Goal: Information Seeking & Learning: Check status

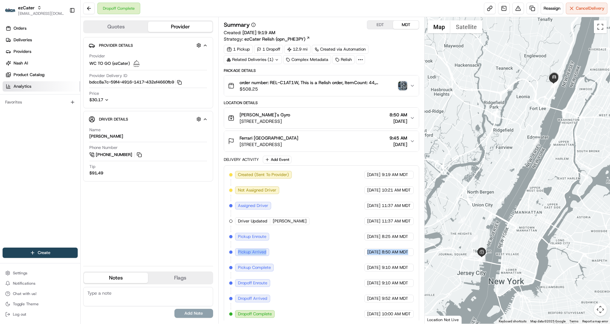
click at [42, 83] on link "Analytics" at bounding box center [42, 86] width 78 height 10
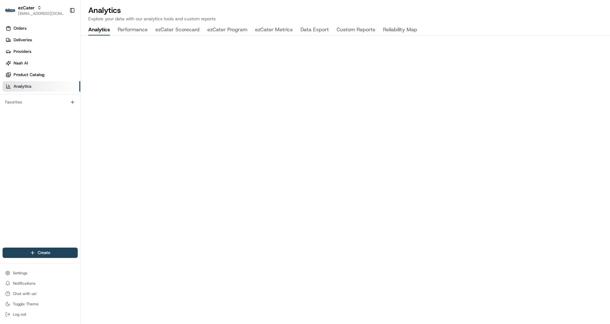
click at [229, 30] on button "ezCater Program" at bounding box center [227, 30] width 40 height 11
click at [266, 29] on button "ezCater Metrics" at bounding box center [274, 30] width 38 height 11
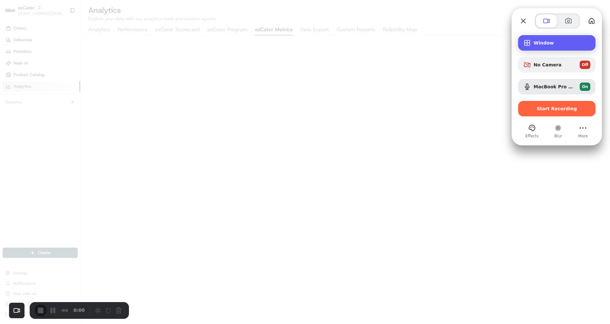
click at [548, 45] on span "Window" at bounding box center [562, 42] width 57 height 5
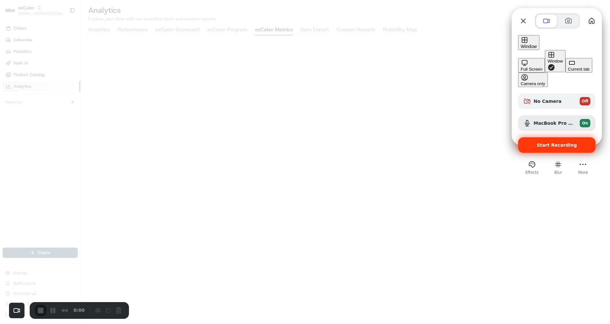
click at [541, 143] on span "Start Recording" at bounding box center [557, 145] width 40 height 5
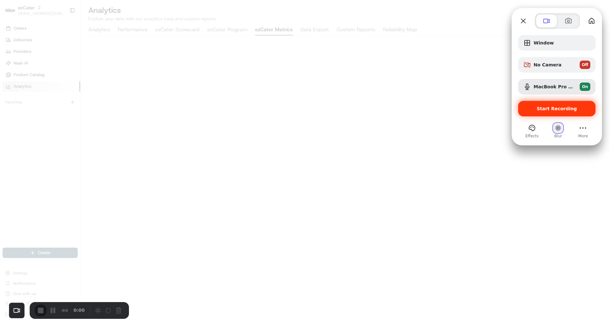
click at [556, 126] on button "Blur" at bounding box center [558, 128] width 10 height 10
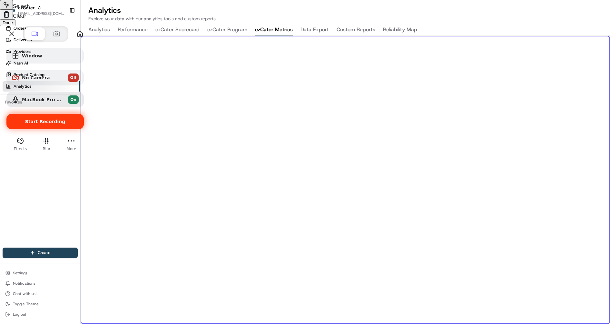
click at [340, 189] on div at bounding box center [305, 162] width 610 height 324
click at [13, 19] on button "Select to clear all blurs" at bounding box center [6, 15] width 13 height 10
click at [13, 25] on span "Done" at bounding box center [8, 22] width 10 height 5
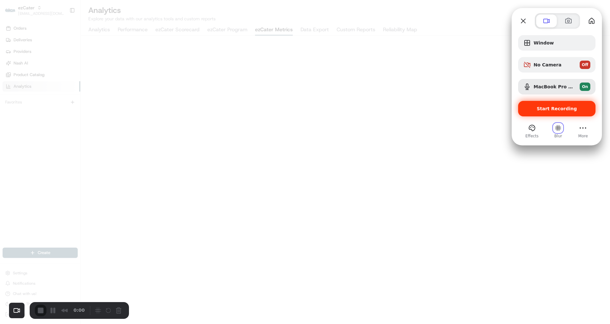
click at [556, 110] on span "Start Recording" at bounding box center [557, 108] width 40 height 5
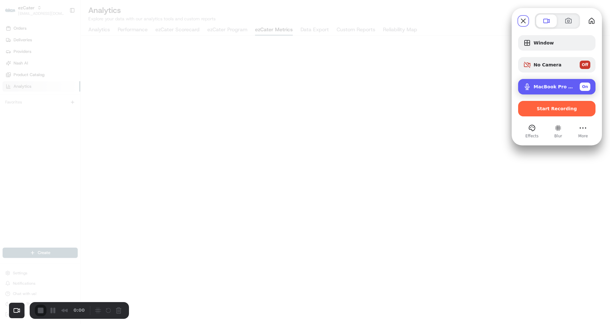
click at [542, 88] on span "MacBook Pro Microphone (Built-in)" at bounding box center [554, 86] width 41 height 5
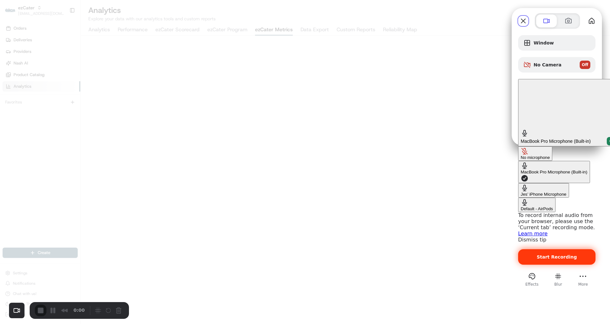
click at [536, 249] on div "Start Recording" at bounding box center [556, 256] width 77 height 15
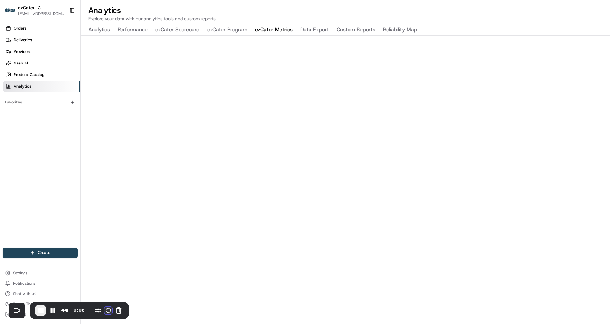
click at [105, 310] on button "Restart Recording" at bounding box center [109, 311] width 8 height 8
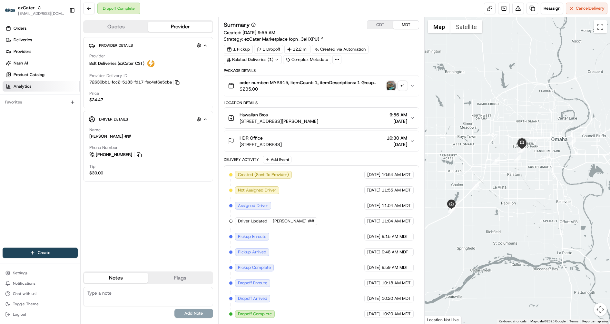
click at [21, 89] on span "Analytics" at bounding box center [23, 87] width 18 height 6
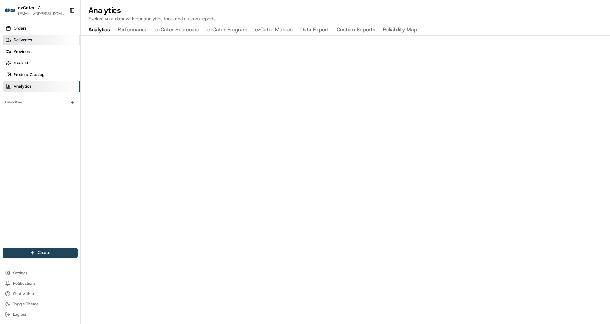
click at [32, 42] on link "Deliveries" at bounding box center [42, 40] width 78 height 10
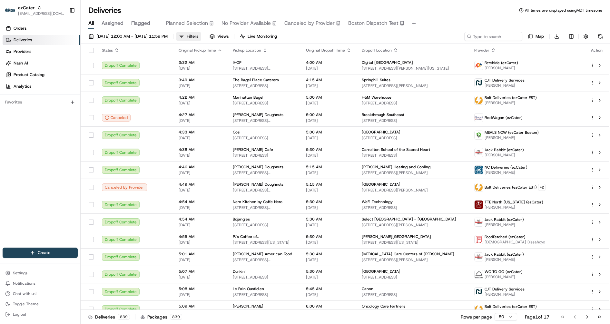
click at [198, 38] on span "Filters" at bounding box center [193, 37] width 12 height 6
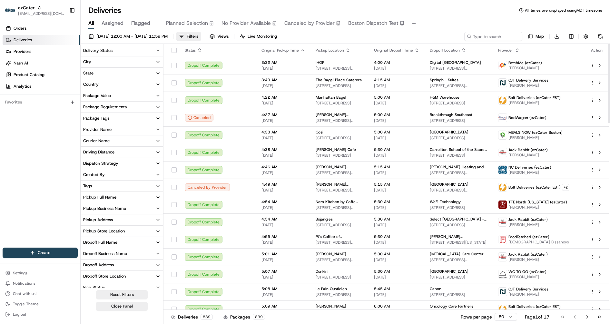
scroll to position [50, 0]
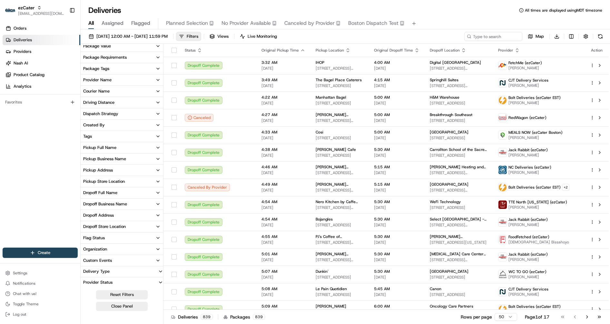
click at [121, 261] on button "Custom Events" at bounding box center [122, 260] width 83 height 11
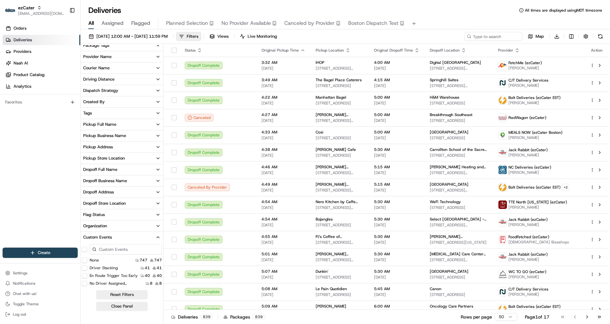
scroll to position [1, 0]
click at [85, 267] on Stacking "Driver Stacking" at bounding box center [84, 266] width 5 height 5
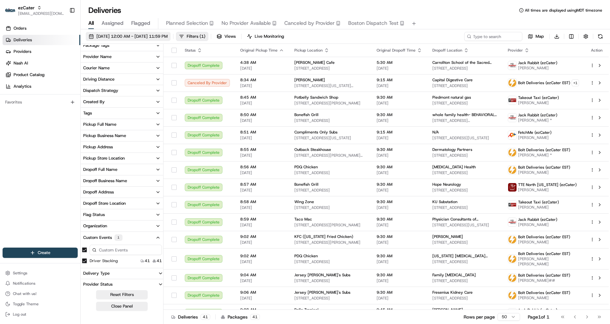
click at [152, 36] on span "08/18/2025 12:00 AM - 08/18/2025 11:59 PM" at bounding box center [131, 37] width 71 height 6
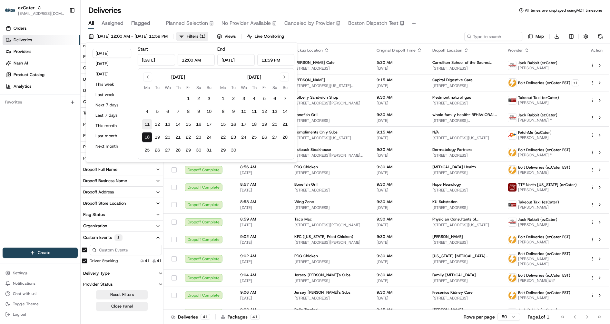
click at [146, 123] on button "11" at bounding box center [147, 124] width 10 height 10
type input "[DATE]"
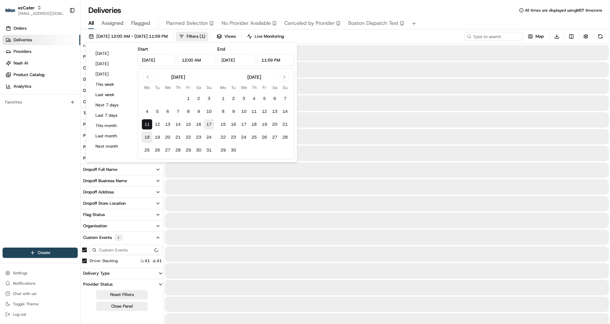
click at [209, 122] on button "17" at bounding box center [209, 124] width 10 height 10
type input "Aug 17, 2025"
click at [472, 18] on div "All Assigned Flagged Planned Selection No Provider Available Canceled by Provid…" at bounding box center [346, 23] width 530 height 11
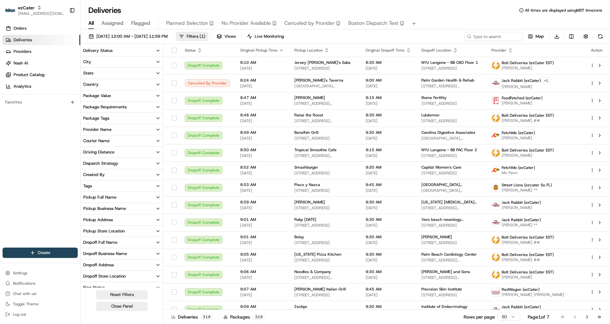
click at [108, 128] on div "Provider Name" at bounding box center [97, 130] width 28 height 6
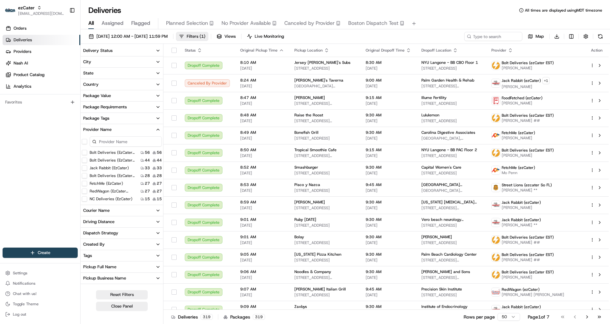
click at [116, 140] on input at bounding box center [126, 141] width 72 height 10
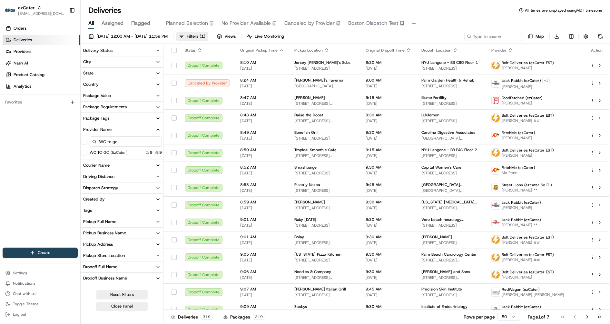
type input "WC to go"
click at [85, 152] on \(ezCater\) "WC TO GO (ezCater)" at bounding box center [84, 152] width 5 height 5
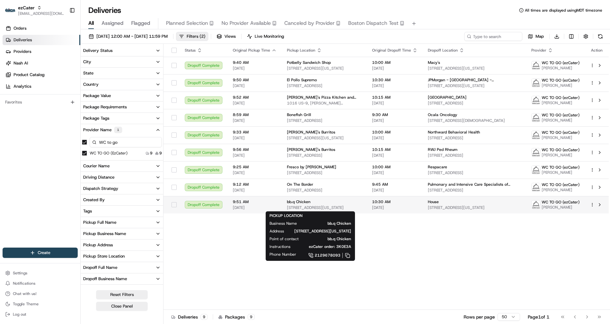
click at [315, 208] on span "25 W 32nd St, New York, NY 10001, USA" at bounding box center [324, 207] width 75 height 5
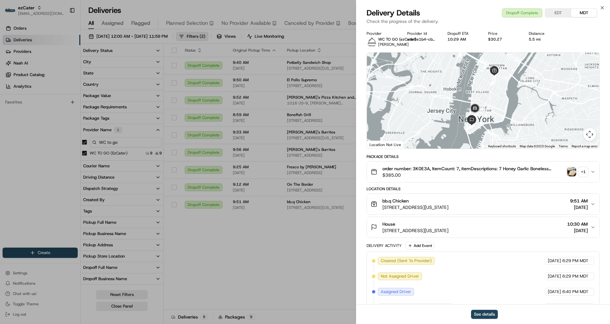
scroll to position [167, 0]
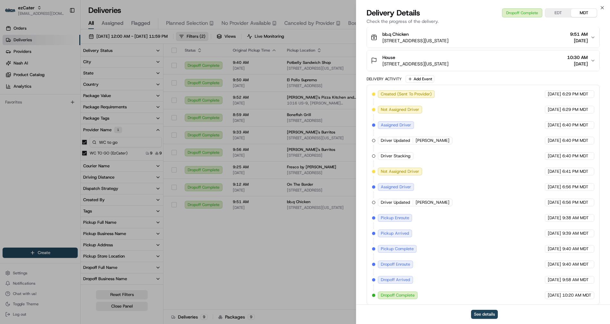
drag, startPoint x: 384, startPoint y: 155, endPoint x: 523, endPoint y: 152, distance: 139.1
click at [523, 152] on div "Created (Sent To Provider) WC TO GO (ezCater) 08/14/2025 6:29 PM MDT Not Assign…" at bounding box center [483, 194] width 222 height 209
click at [428, 141] on span "Kymani Levy" at bounding box center [433, 141] width 34 height 6
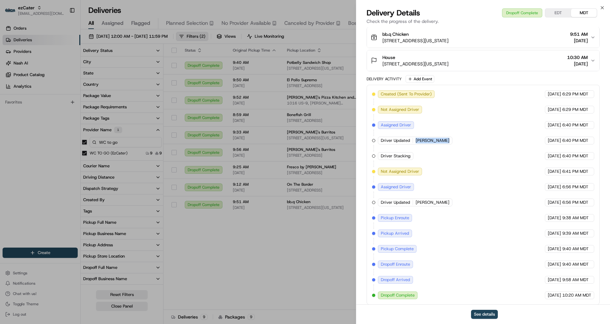
copy div "Kymani Levy WC TO GO (ezCater)"
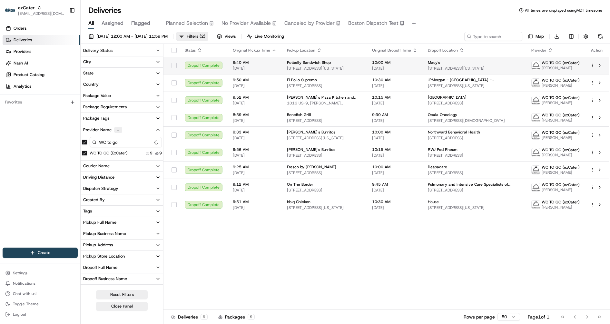
click at [259, 65] on span "9:40 AM" at bounding box center [255, 62] width 44 height 5
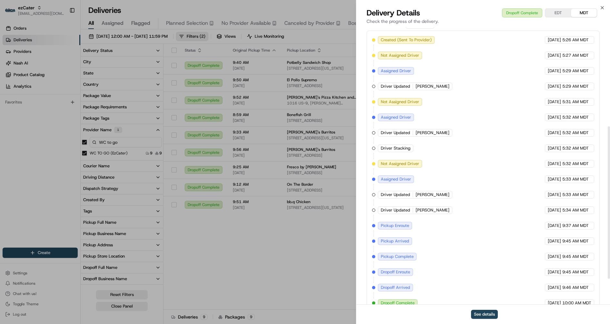
scroll to position [228, 0]
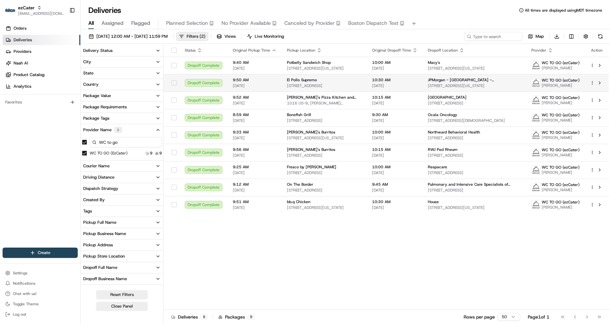
click at [320, 80] on div "El Pollo Supremo" at bounding box center [324, 79] width 75 height 5
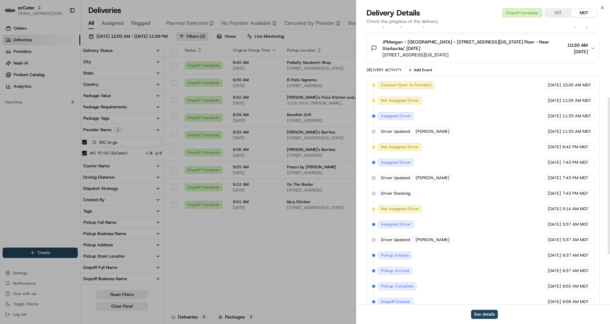
scroll to position [213, 0]
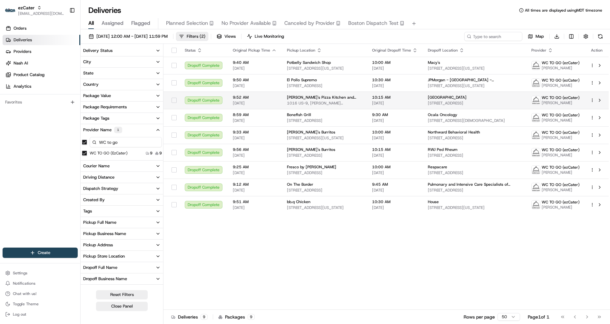
click at [327, 104] on span "1016 US-9, Parlin, NJ 08859, USA" at bounding box center [324, 103] width 75 height 5
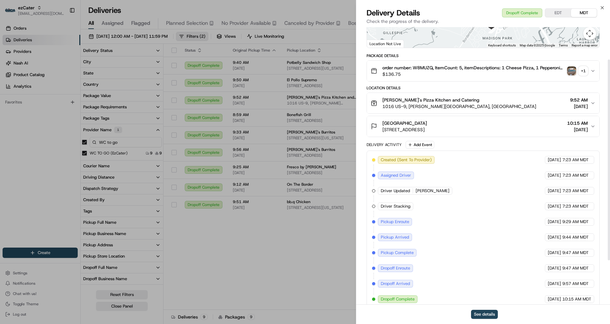
scroll to position [106, 0]
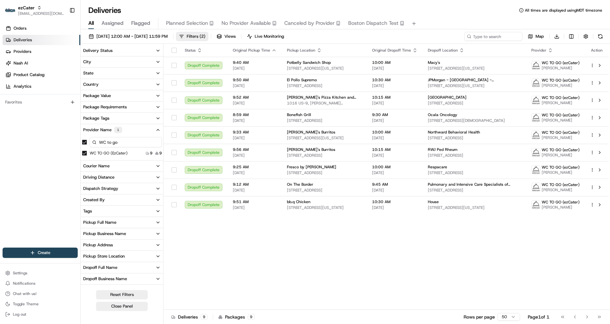
click at [317, 115] on div "Bonefish Grill" at bounding box center [324, 114] width 75 height 5
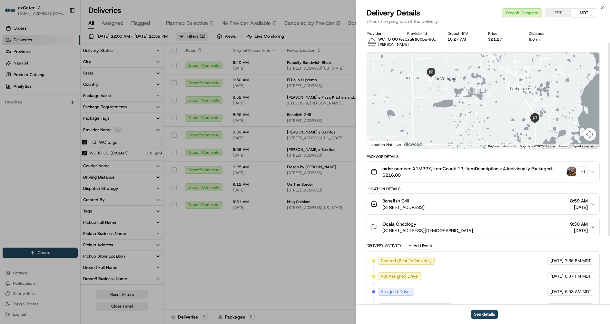
scroll to position [121, 0]
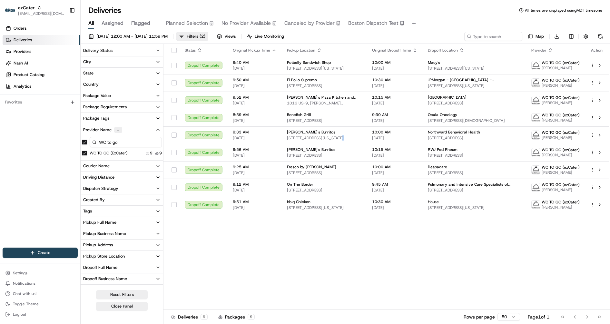
click at [335, 137] on span "136 Washington St, Newark, NJ 07102, USA" at bounding box center [324, 138] width 75 height 5
click at [358, 134] on td "Bubbakoo's Burritos 136 Washington St, Newark, NJ 07102, USA" at bounding box center [324, 134] width 85 height 17
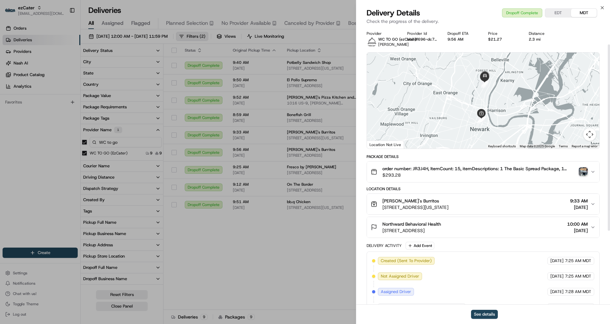
scroll to position [136, 0]
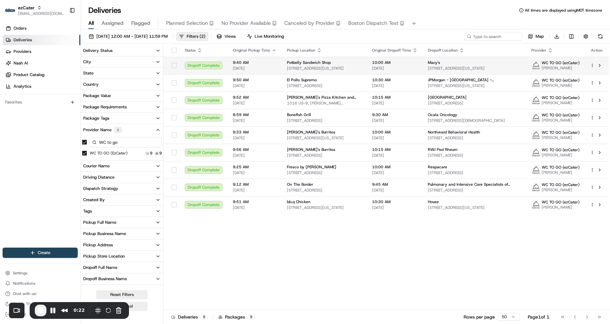
click at [282, 71] on td "Potbelly Sandwich Shop 501 7th Ave, New York, NY 10018, USA" at bounding box center [324, 65] width 85 height 17
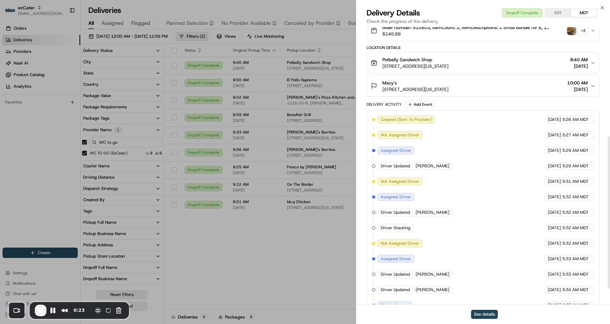
scroll to position [228, 0]
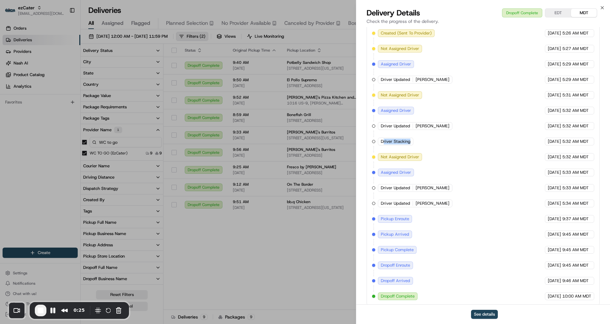
drag, startPoint x: 383, startPoint y: 139, endPoint x: 412, endPoint y: 142, distance: 29.5
click at [412, 142] on div "Driver Stacking" at bounding box center [395, 142] width 35 height 8
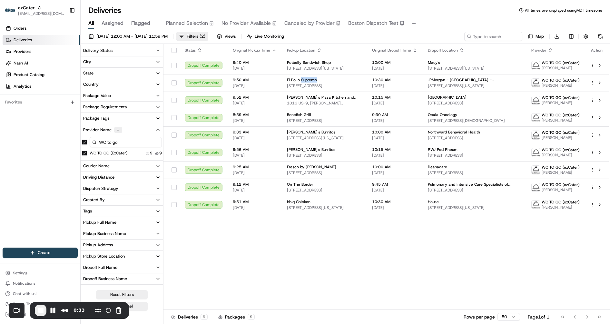
click at [305, 81] on span "El Pollo Supremo" at bounding box center [302, 79] width 30 height 5
click at [382, 87] on span "08/12/2025" at bounding box center [394, 85] width 45 height 5
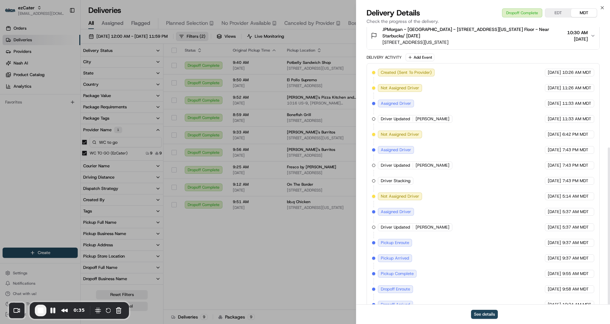
scroll to position [213, 0]
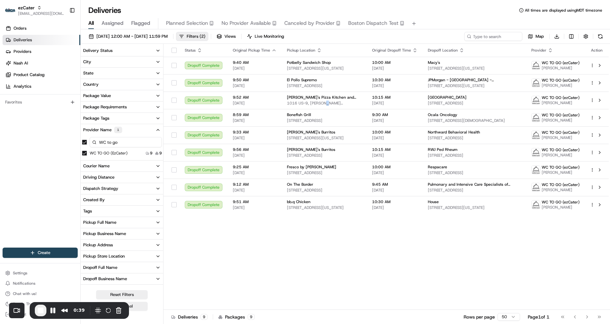
click at [319, 101] on span "1016 US-9, Parlin, NJ 08859, USA" at bounding box center [324, 103] width 75 height 5
click at [372, 103] on span "08/12/2025" at bounding box center [394, 103] width 45 height 5
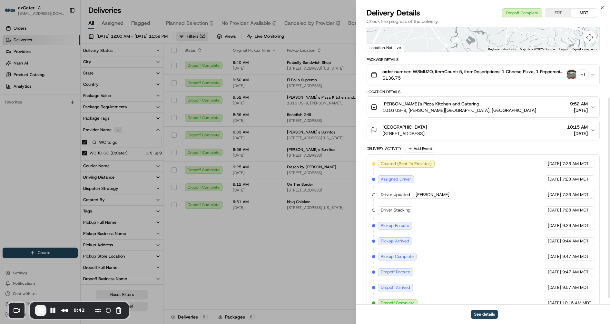
scroll to position [106, 0]
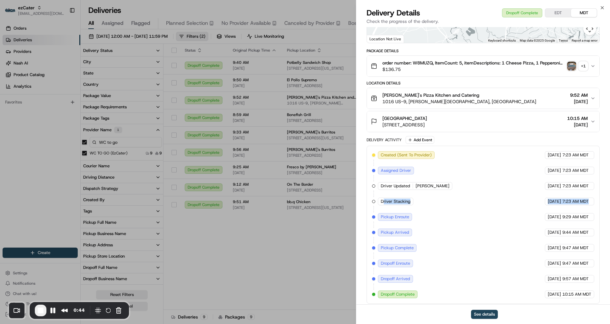
drag, startPoint x: 384, startPoint y: 200, endPoint x: 598, endPoint y: 204, distance: 213.9
click at [598, 204] on div "Created (Sent To Provider) WC TO GO (ezCater) 08/12/2025 7:23 AM MDT Assigned D…" at bounding box center [483, 225] width 233 height 158
drag, startPoint x: 416, startPoint y: 186, endPoint x: 593, endPoint y: 188, distance: 177.8
click at [593, 188] on div "Created (Sent To Provider) WC TO GO (ezCater) 08/12/2025 7:23 AM MDT Assigned D…" at bounding box center [483, 224] width 222 height 147
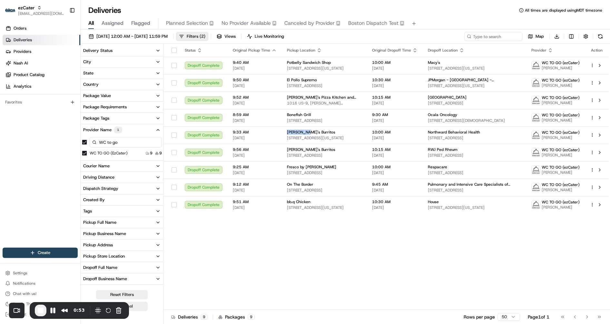
click at [294, 133] on span "Bubbakoo's Burritos" at bounding box center [311, 132] width 48 height 5
click at [367, 138] on td "10:00 AM 08/13/2025" at bounding box center [395, 134] width 56 height 17
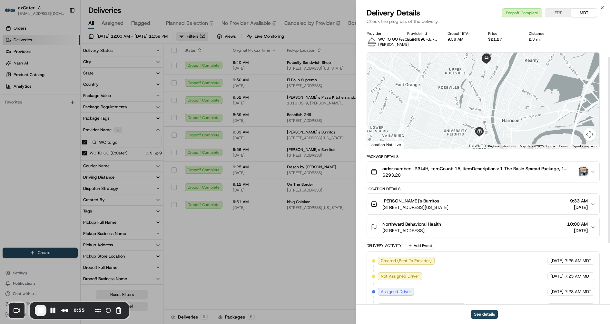
scroll to position [136, 0]
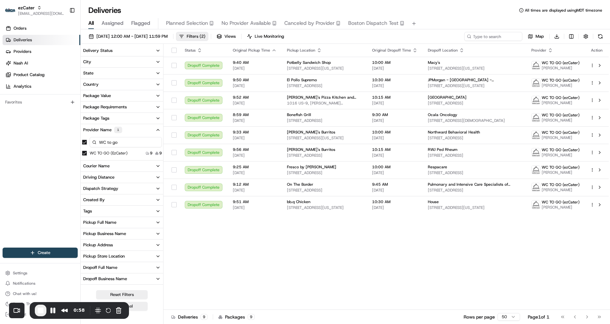
click at [338, 160] on td "Bubbakoo's Burritos 495 Prospect Ave, West Orange, NJ 07052, USA" at bounding box center [324, 152] width 85 height 17
click at [314, 173] on span "456 Main St, Metuchen, NJ 08840, USA" at bounding box center [324, 172] width 75 height 5
click at [430, 170] on span "489 Union Ave, Bridgewater, NJ 08807, USA" at bounding box center [474, 172] width 93 height 5
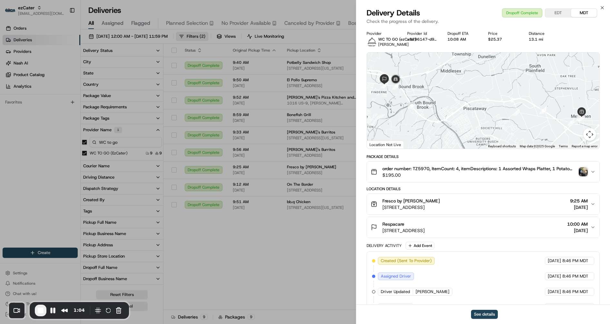
scroll to position [121, 0]
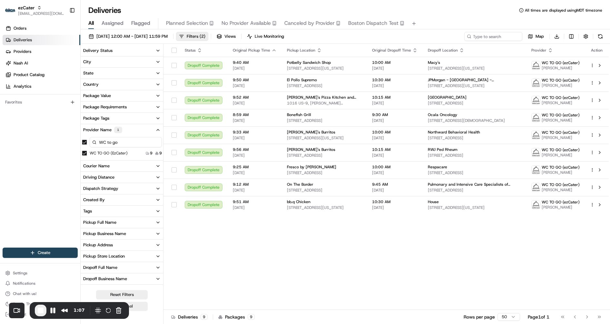
click at [333, 193] on td "On The Border 51 US-1, New Brunswick, NJ 08901, USA" at bounding box center [324, 187] width 85 height 17
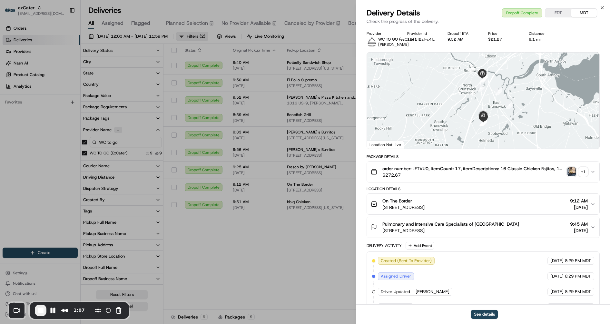
scroll to position [106, 0]
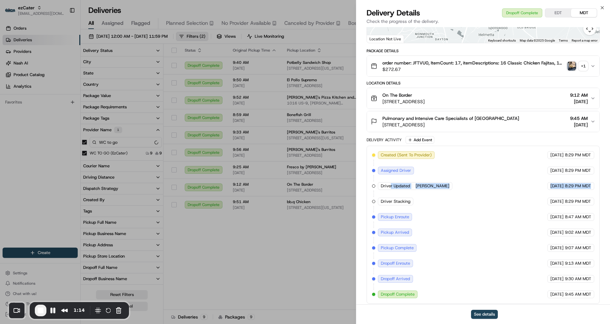
drag, startPoint x: 391, startPoint y: 185, endPoint x: 593, endPoint y: 183, distance: 202.0
click at [593, 183] on div "Created (Sent To Provider) WC TO GO (ezCater) 08/14/2025 8:29 PM MDT Assigned D…" at bounding box center [483, 224] width 222 height 147
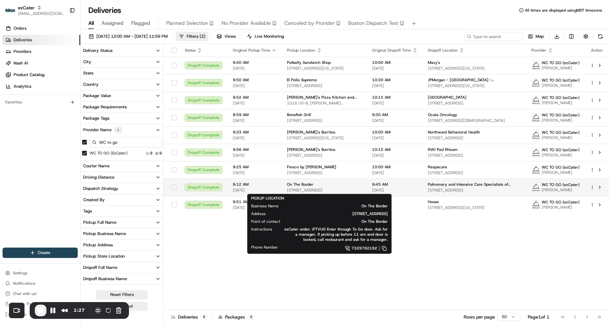
click at [343, 188] on span "51 US-1, New Brunswick, NJ 08901, USA" at bounding box center [324, 190] width 75 height 5
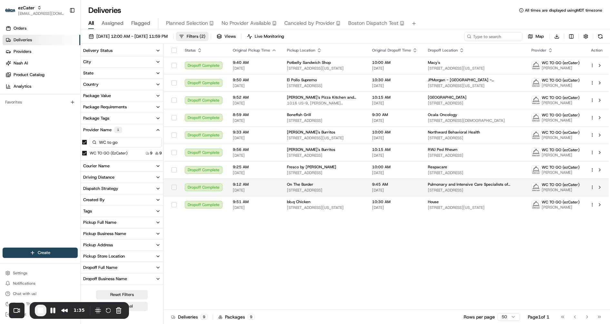
click at [379, 185] on span "9:45 AM" at bounding box center [394, 184] width 45 height 5
click at [344, 201] on div "bb.q Chicken" at bounding box center [324, 201] width 75 height 5
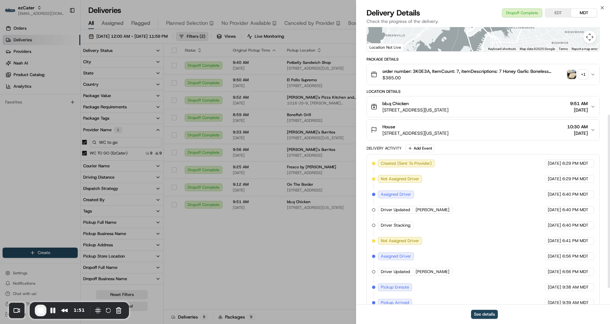
scroll to position [167, 0]
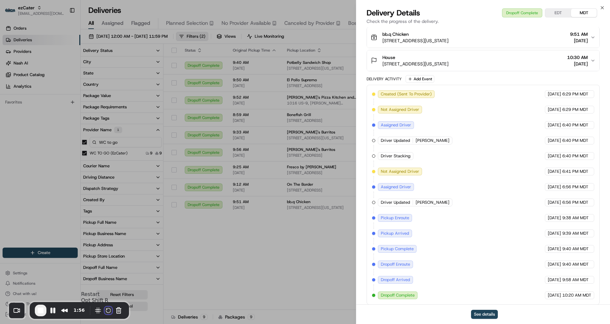
click at [105, 314] on button "Restart Recording" at bounding box center [109, 311] width 8 height 8
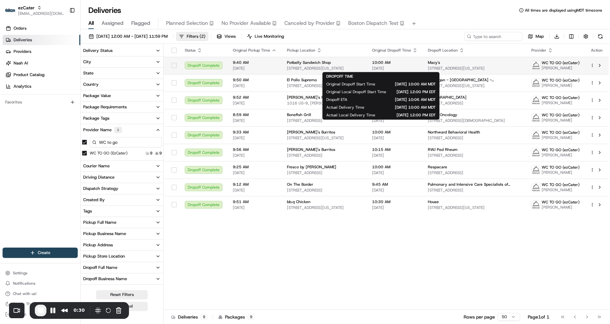
click at [372, 67] on span "08/12/2025" at bounding box center [394, 68] width 45 height 5
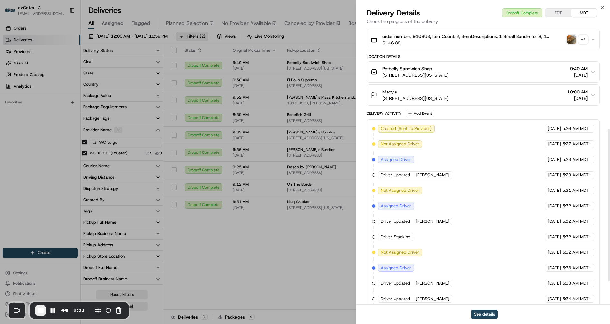
scroll to position [228, 0]
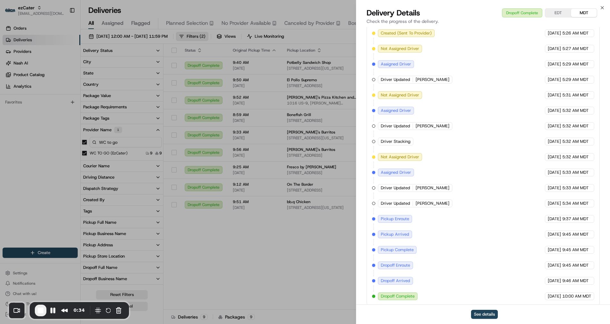
drag, startPoint x: 381, startPoint y: 140, endPoint x: 554, endPoint y: 139, distance: 172.3
click at [554, 139] on div "Created (Sent To Provider) WC TO GO (ezCater) 08/12/2025 5:26 AM MDT Not Assign…" at bounding box center [483, 164] width 222 height 271
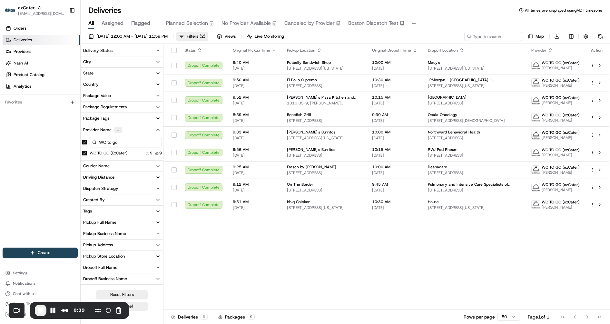
click at [327, 82] on div "El Pollo Supremo" at bounding box center [324, 79] width 75 height 5
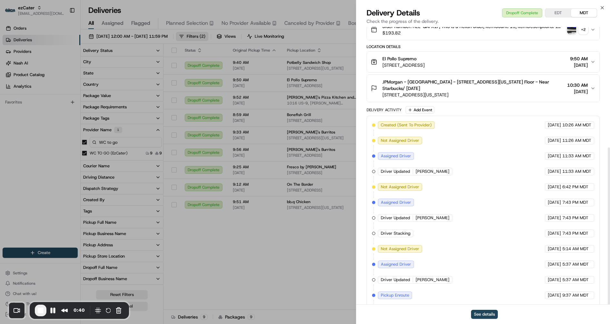
scroll to position [213, 0]
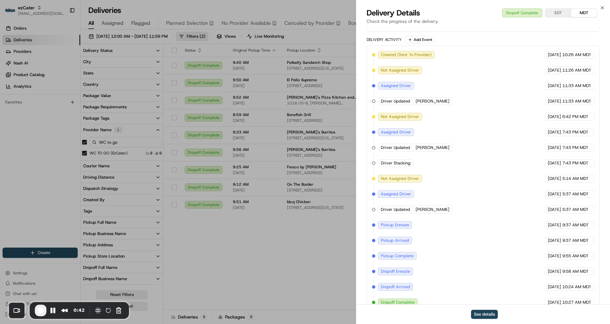
drag, startPoint x: 384, startPoint y: 152, endPoint x: 435, endPoint y: 154, distance: 51.0
click at [435, 154] on div "Created (Sent To Provider) WC TO GO (ezCater) 08/05/2025 10:26 AM MDT Not Assig…" at bounding box center [483, 179] width 222 height 256
drag, startPoint x: 378, startPoint y: 200, endPoint x: 447, endPoint y: 204, distance: 68.2
click at [447, 206] on div "Driver Updated Arturo Vergara" at bounding box center [416, 210] width 76 height 8
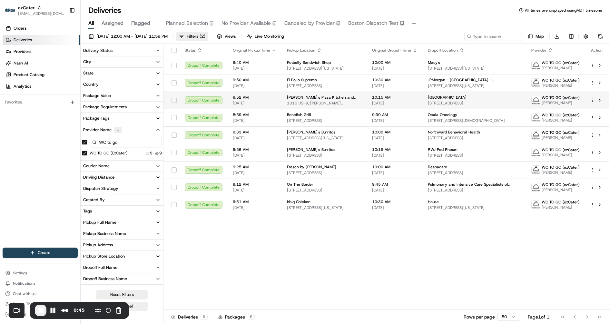
click at [337, 98] on span "Mike's Pizza Kitchen and Catering" at bounding box center [324, 97] width 75 height 5
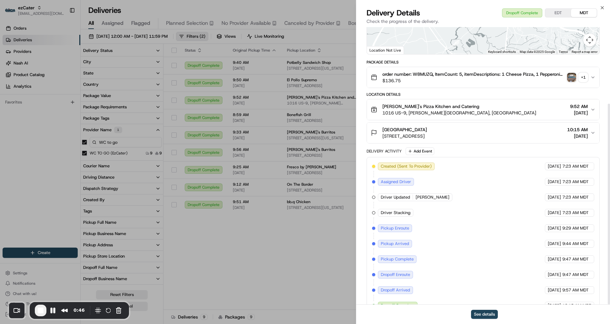
scroll to position [106, 0]
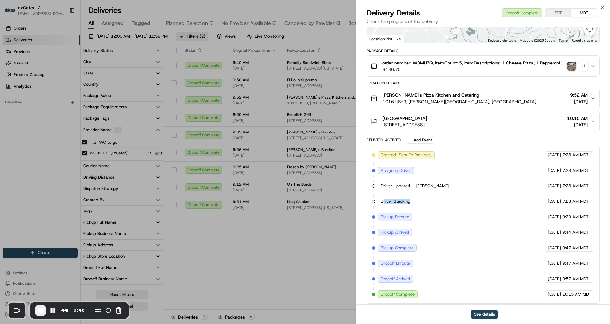
drag, startPoint x: 384, startPoint y: 200, endPoint x: 424, endPoint y: 205, distance: 40.2
click at [424, 205] on div "Created (Sent To Provider) WC TO GO (ezCater) 08/12/2025 7:23 AM MDT Assigned D…" at bounding box center [483, 224] width 222 height 147
click at [430, 185] on span "Aleksei Aleinikov" at bounding box center [433, 186] width 34 height 6
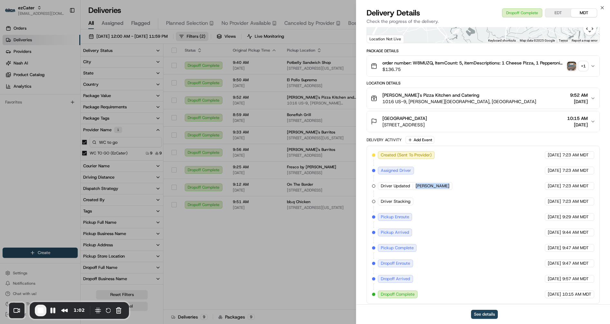
copy div "Aleksei Aleinikov WC TO GO (ezCater)"
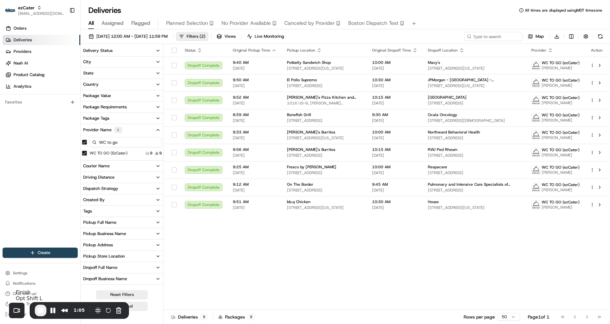
click at [38, 313] on span "End Recording" at bounding box center [41, 311] width 8 height 8
click at [434, 66] on span "166 W 35th St 13th floor, New York, NY 10001, USA" at bounding box center [474, 68] width 93 height 5
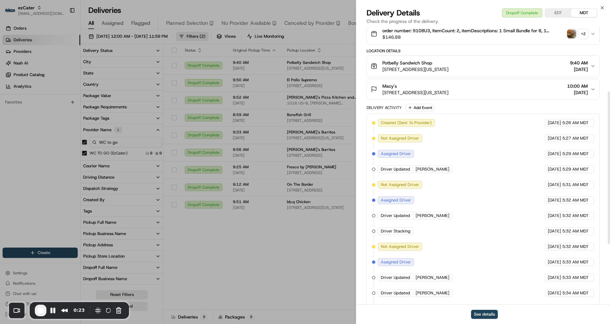
scroll to position [138, 0]
drag, startPoint x: 383, startPoint y: 230, endPoint x: 413, endPoint y: 228, distance: 30.4
click at [413, 228] on div "Driver Stacking" at bounding box center [396, 231] width 37 height 8
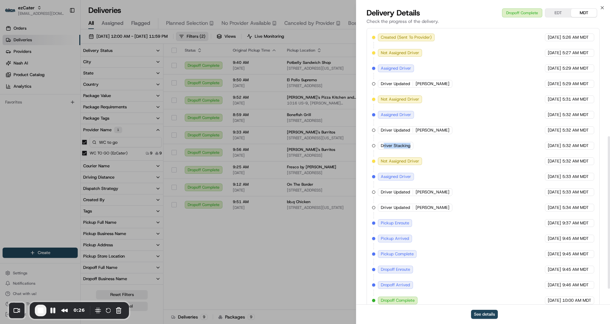
scroll to position [228, 0]
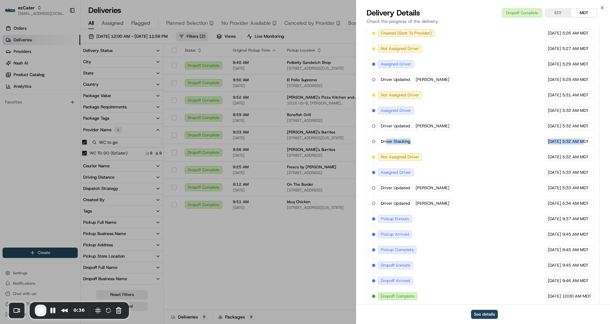
drag, startPoint x: 584, startPoint y: 137, endPoint x: 386, endPoint y: 140, distance: 198.8
click at [386, 140] on div "Created (Sent To Provider) WC TO GO (ezCater) 08/12/2025 5:26 AM MDT Not Assign…" at bounding box center [483, 164] width 222 height 271
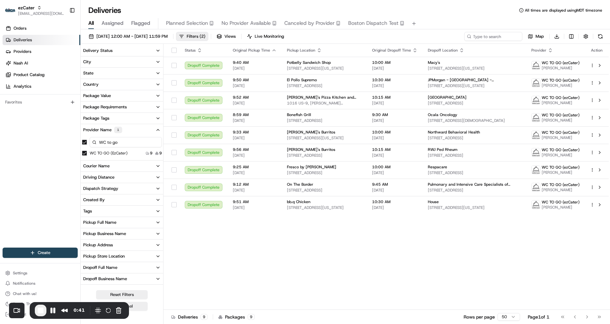
click at [327, 84] on span "8101 Tonnelle Ave, North Bergen, NJ 07047, USA" at bounding box center [324, 85] width 75 height 5
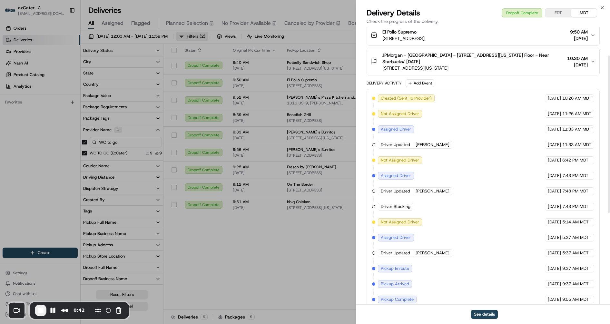
scroll to position [213, 0]
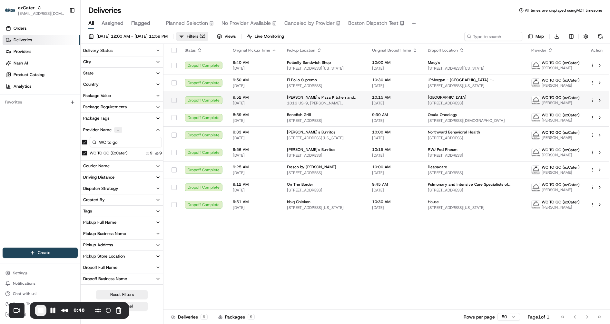
click at [349, 102] on span "1016 US-9, Parlin, NJ 08859, USA" at bounding box center [324, 103] width 75 height 5
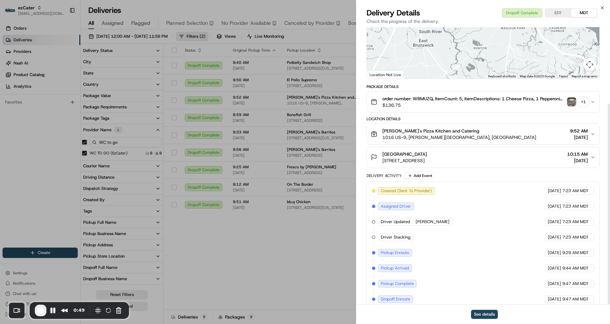
scroll to position [106, 0]
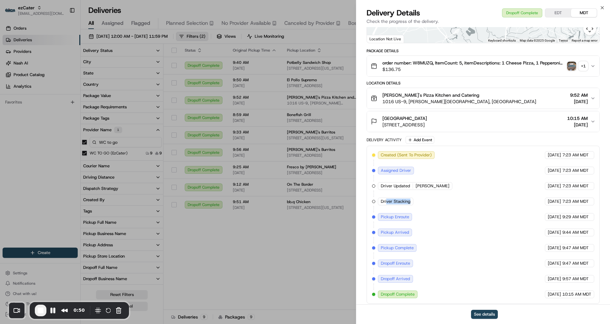
drag, startPoint x: 386, startPoint y: 201, endPoint x: 412, endPoint y: 201, distance: 26.1
click at [412, 201] on div "Driver Stacking" at bounding box center [395, 202] width 35 height 8
click at [426, 184] on span "Aleksei Aleinikov" at bounding box center [433, 186] width 34 height 6
drag, startPoint x: 416, startPoint y: 184, endPoint x: 448, endPoint y: 184, distance: 31.6
click at [448, 184] on div "Driver Updated Aleksei Aleinikov" at bounding box center [415, 186] width 75 height 8
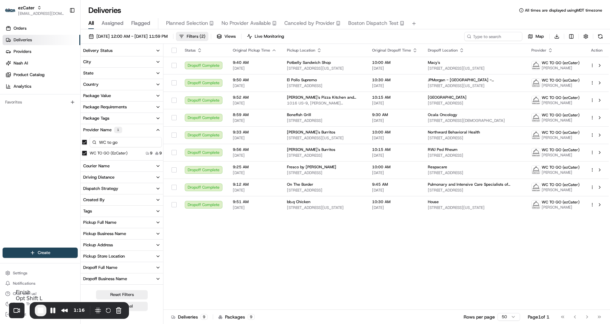
click at [36, 311] on button "End Recording" at bounding box center [41, 311] width 12 height 12
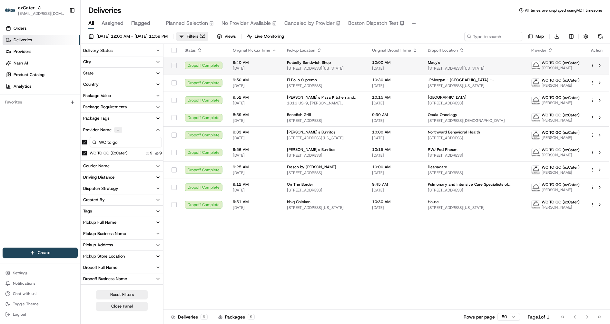
click at [339, 65] on div "Potbelly Sandwich Shop" at bounding box center [324, 62] width 75 height 5
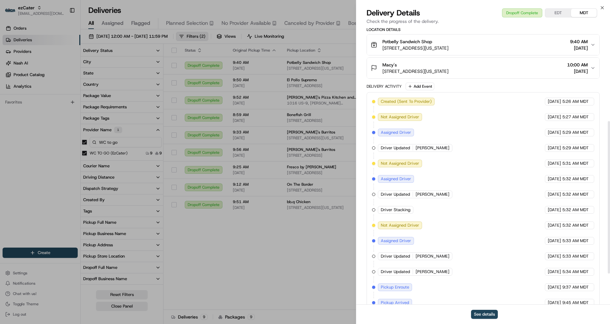
scroll to position [159, 0]
click at [491, 313] on button "See details" at bounding box center [484, 314] width 27 height 9
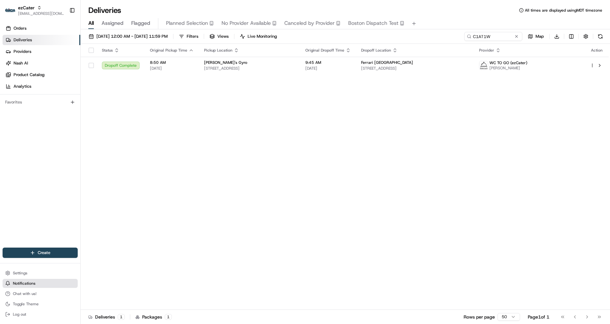
click at [22, 286] on button "Notifications" at bounding box center [40, 283] width 75 height 9
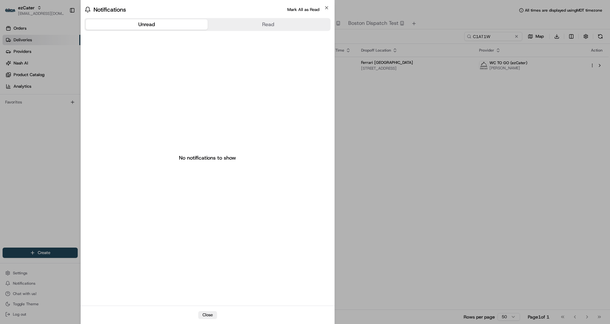
click at [405, 142] on div at bounding box center [305, 162] width 610 height 324
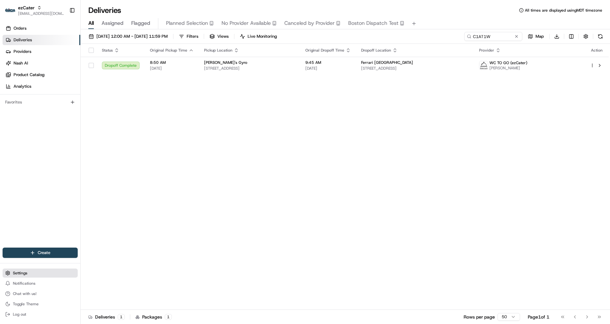
click at [31, 269] on button "Settings" at bounding box center [40, 273] width 75 height 9
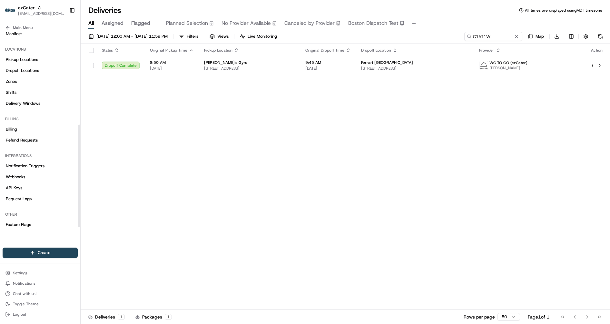
scroll to position [176, 0]
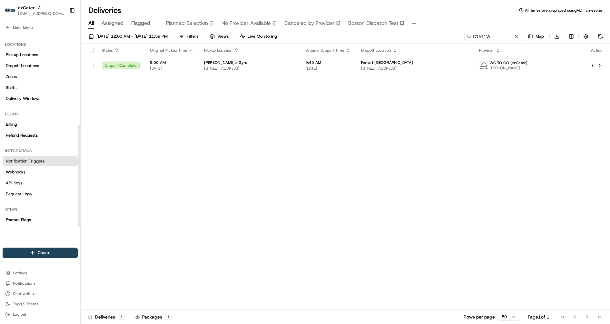
click at [44, 162] on span "Notification Triggers" at bounding box center [25, 161] width 39 height 6
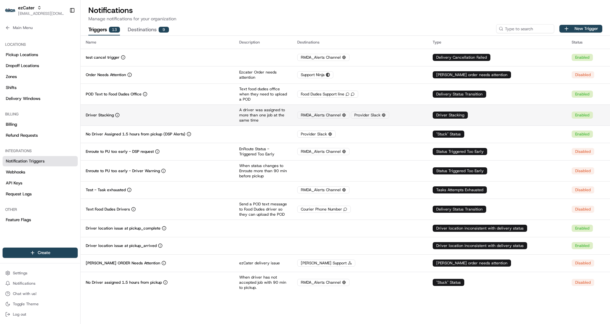
click at [226, 116] on div "Driver Stacking" at bounding box center [157, 115] width 143 height 5
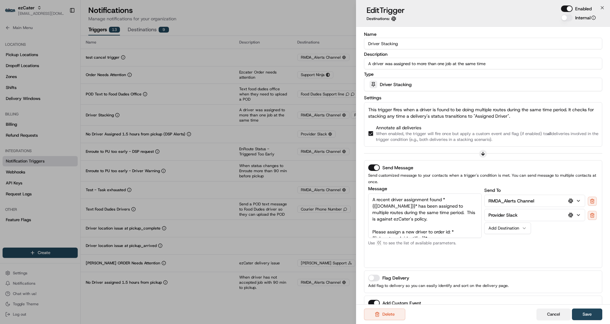
click at [556, 317] on button "Cancel" at bounding box center [554, 315] width 34 height 12
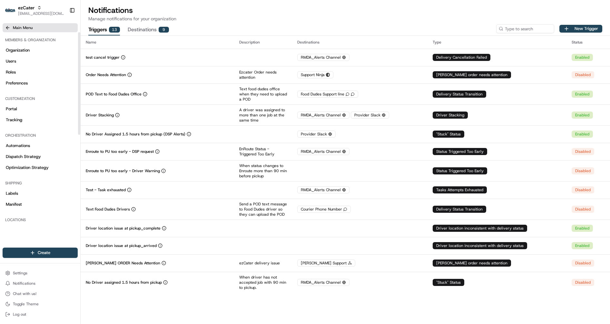
click at [17, 24] on button "Main Menu" at bounding box center [40, 27] width 75 height 9
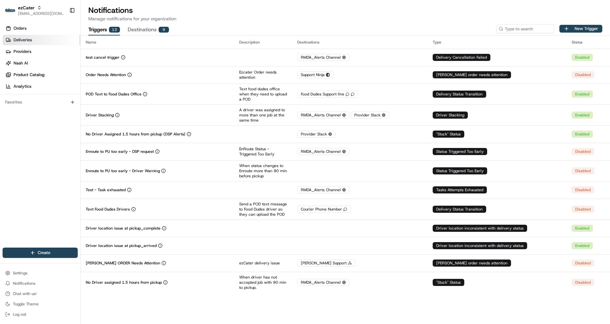
click at [46, 40] on link "Deliveries" at bounding box center [42, 40] width 78 height 10
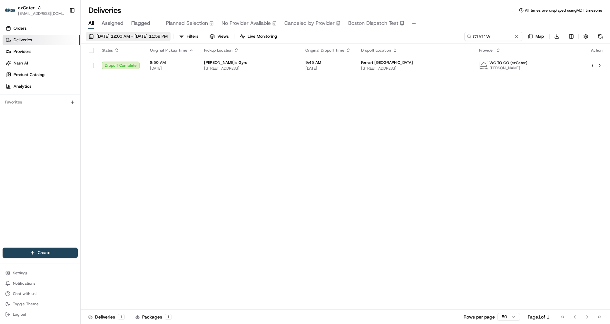
click at [114, 35] on span "08/11/2025 12:00 AM - 08/18/2025 11:59 PM" at bounding box center [131, 37] width 71 height 6
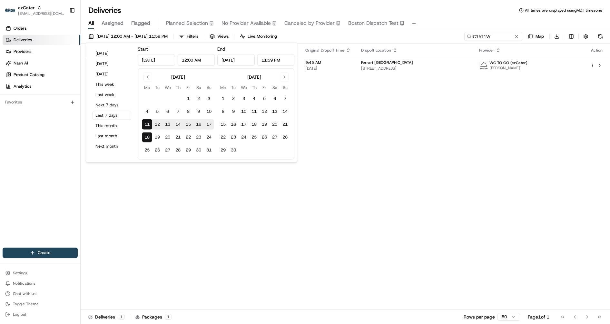
click at [145, 124] on button "11" at bounding box center [147, 124] width 10 height 10
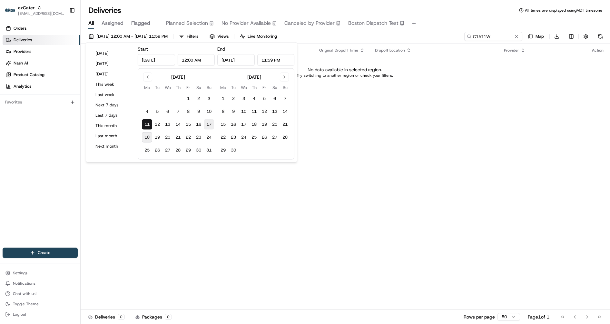
click at [211, 122] on button "17" at bounding box center [209, 124] width 10 height 10
type input "Aug 17, 2025"
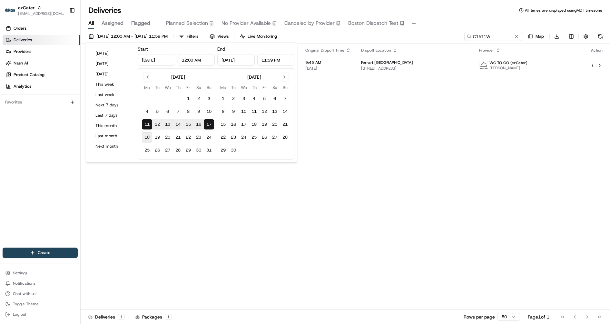
click at [421, 40] on div "08/11/2025 12:00 AM - 08/17/2025 11:59 PM Filters Views Live Monitoring C1AT1W …" at bounding box center [346, 38] width 530 height 12
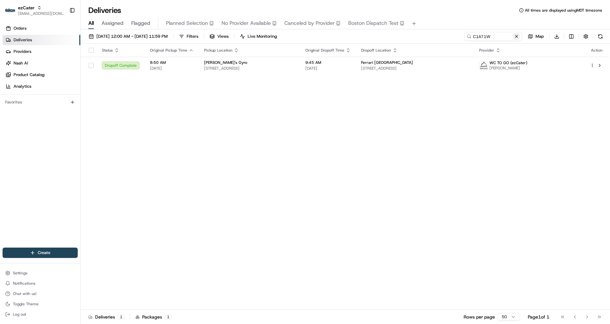
click at [518, 35] on button at bounding box center [517, 36] width 6 height 6
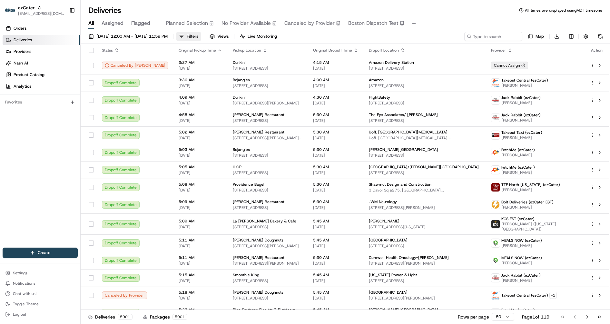
click at [198, 36] on span "Filters" at bounding box center [193, 37] width 12 height 6
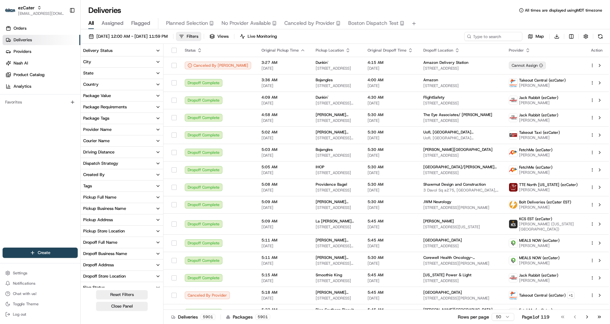
scroll to position [50, 0]
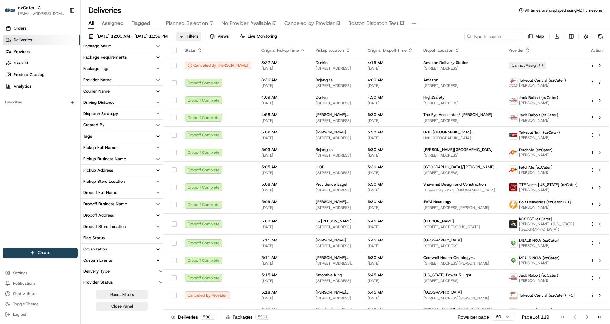
click at [136, 260] on button "Custom Events" at bounding box center [122, 260] width 83 height 11
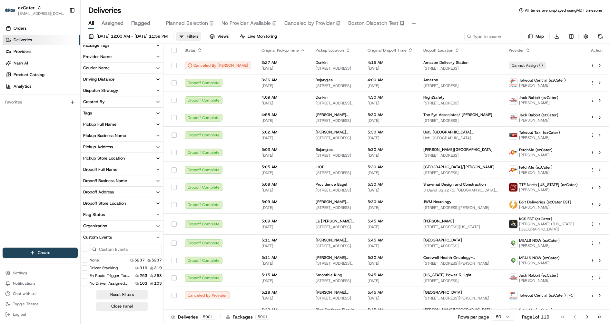
scroll to position [9, 0]
click at [85, 259] on Stacking "Driver Stacking" at bounding box center [84, 258] width 5 height 5
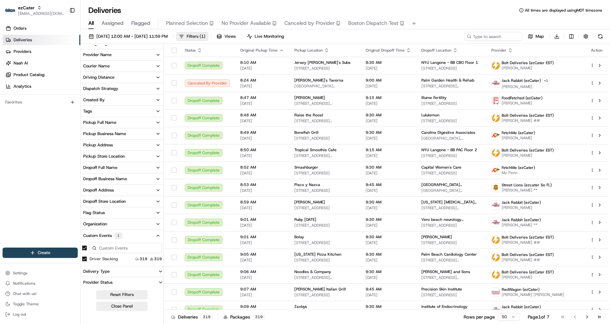
scroll to position [70, 0]
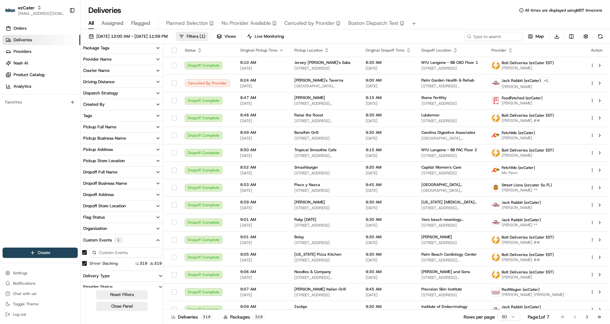
click at [123, 61] on button "Provider Name" at bounding box center [122, 59] width 83 height 11
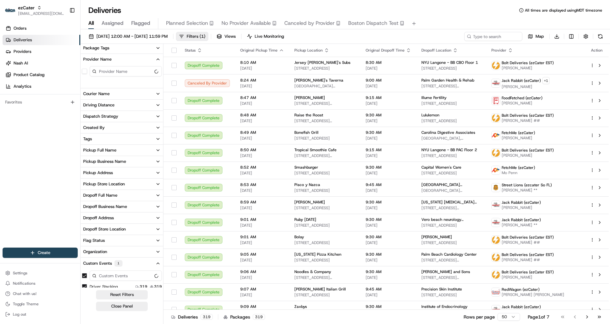
click at [114, 73] on input at bounding box center [126, 71] width 72 height 10
type input "wc"
click at [84, 82] on \(ezCater\) "WC TO GO (ezCater)" at bounding box center [84, 82] width 5 height 5
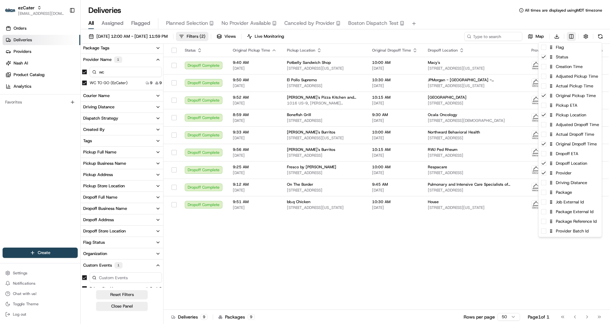
click at [574, 35] on html "ezCater jes@usenash.com Toggle Sidebar Orders Deliveries Providers Nash AI Prod…" at bounding box center [305, 162] width 610 height 324
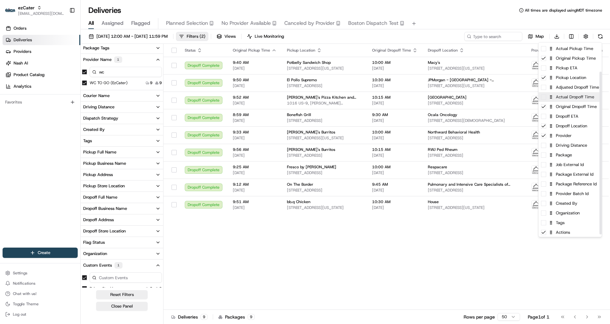
scroll to position [37, 0]
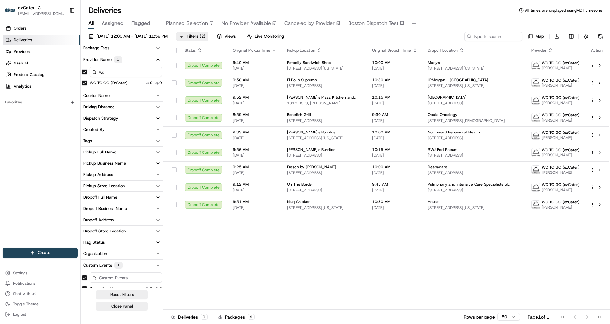
click at [480, 273] on html "ezCater jes@usenash.com Toggle Sidebar Orders Deliveries Providers Nash AI Prod…" at bounding box center [305, 162] width 610 height 324
click at [573, 36] on html "ezCater jes@usenash.com Toggle Sidebar Orders Deliveries Providers Nash AI Prod…" at bounding box center [305, 162] width 610 height 324
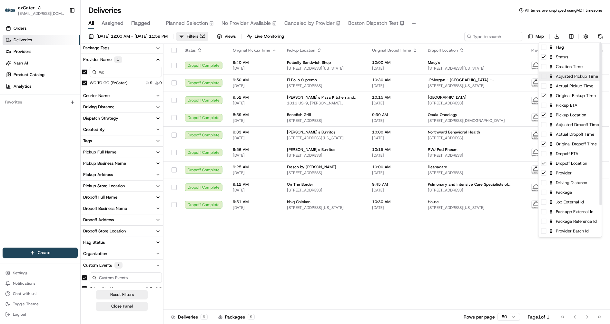
click at [547, 77] on div "Adjusted Pickup Time" at bounding box center [570, 77] width 63 height 10
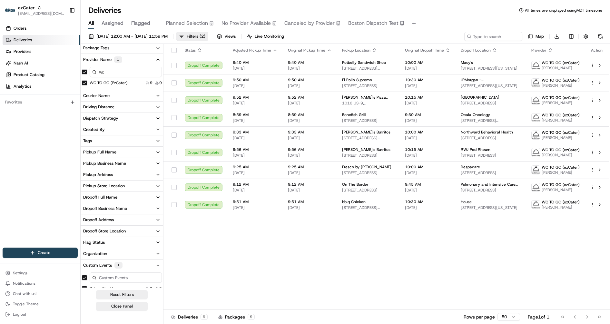
click at [350, 237] on html "ezCater jes@usenash.com Toggle Sidebar Orders Deliveries Providers Nash AI Prod…" at bounding box center [305, 162] width 610 height 324
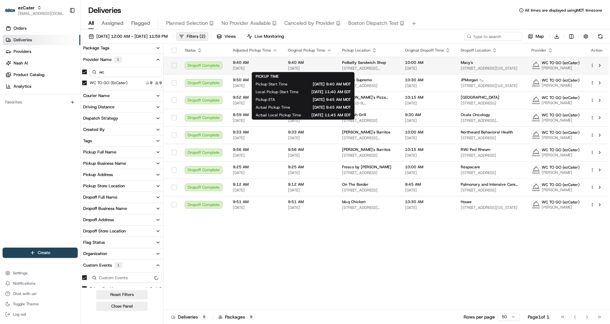
click at [300, 70] on span "[DATE]" at bounding box center [310, 68] width 44 height 5
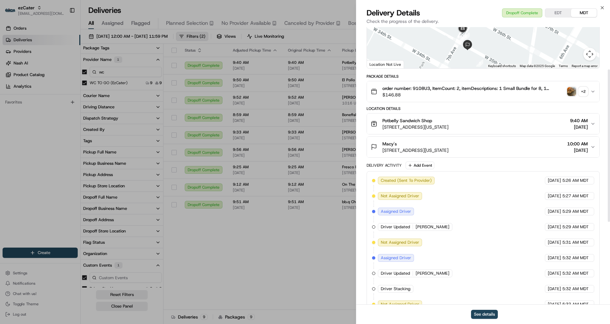
scroll to position [77, 0]
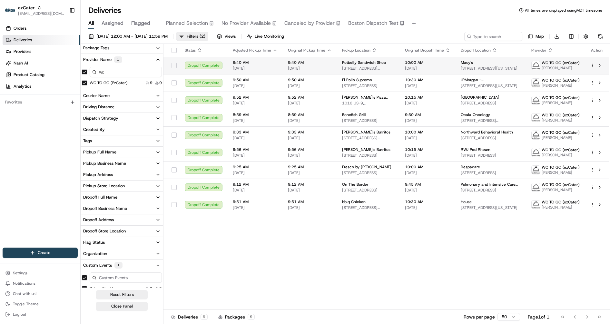
click at [305, 70] on span "[DATE]" at bounding box center [310, 68] width 44 height 5
click at [293, 84] on span "[DATE]" at bounding box center [310, 85] width 44 height 5
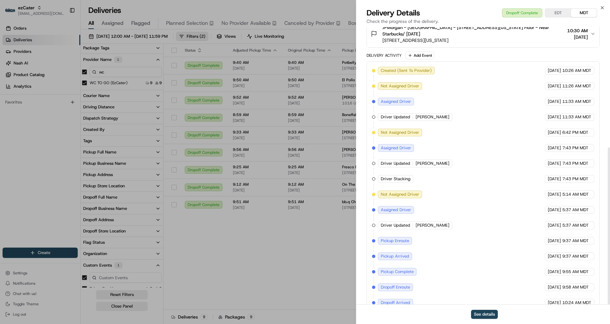
scroll to position [213, 0]
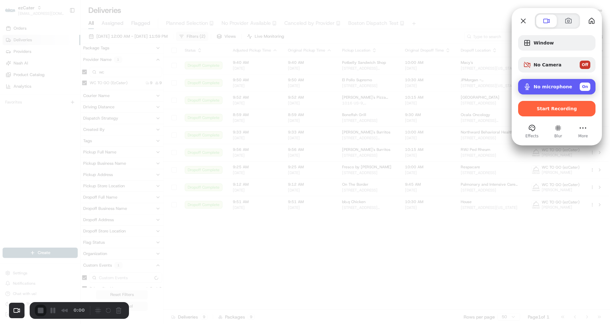
click at [550, 88] on span "No microphone" at bounding box center [553, 86] width 39 height 5
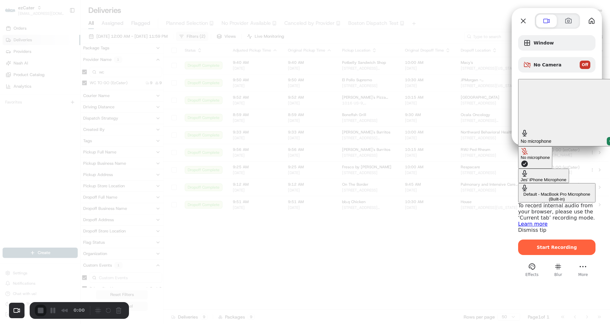
click at [518, 183] on \(Built-in\) "Default - MacBook Pro Microphone (Built-in)" at bounding box center [556, 192] width 77 height 19
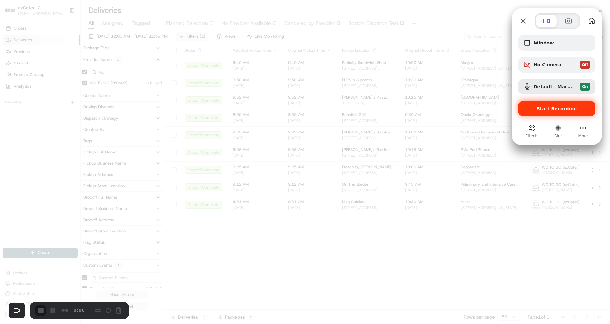
click at [552, 107] on span "Start Recording" at bounding box center [557, 108] width 40 height 5
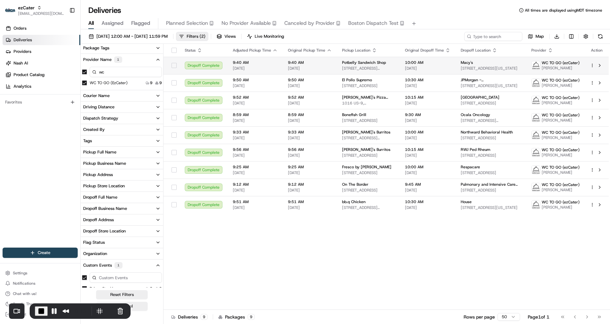
click at [270, 66] on span "[DATE]" at bounding box center [255, 68] width 45 height 5
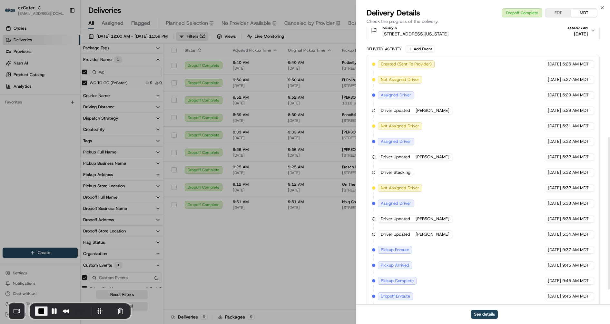
scroll to position [201, 0]
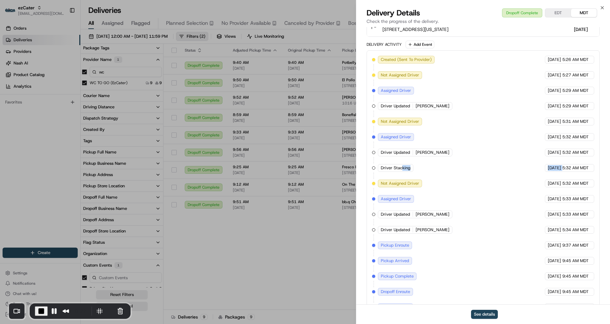
drag, startPoint x: 402, startPoint y: 166, endPoint x: 563, endPoint y: 165, distance: 161.0
click at [563, 165] on div "Created (Sent To Provider) WC TO GO (ezCater) 08/12/2025 5:26 AM MDT Not Assign…" at bounding box center [483, 191] width 222 height 271
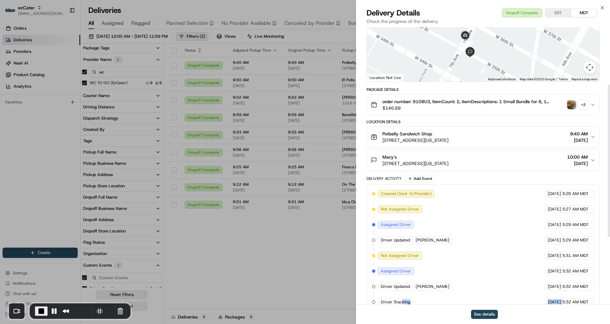
scroll to position [30, 0]
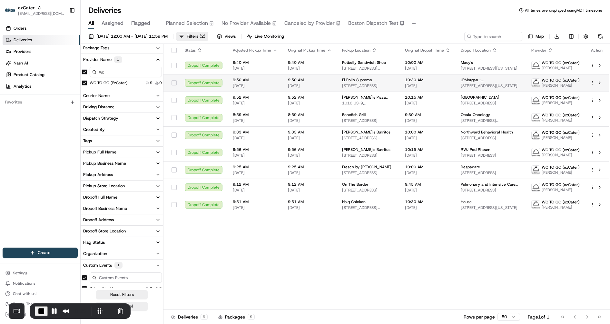
click at [269, 80] on span "9:50 AM" at bounding box center [255, 79] width 45 height 5
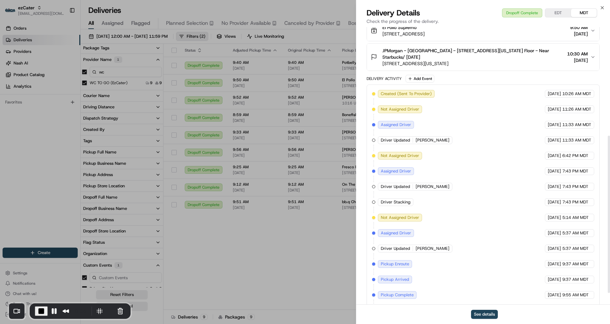
scroll to position [192, 0]
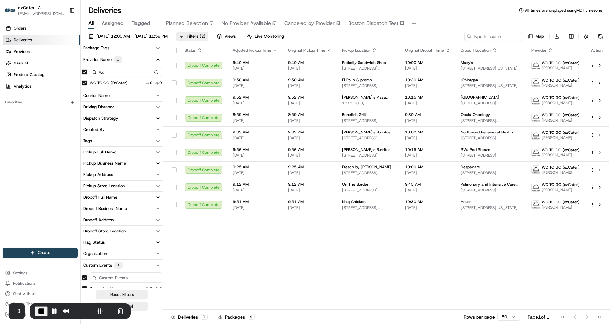
click at [288, 72] on td "9:40 AM 08/12/2025" at bounding box center [310, 65] width 54 height 17
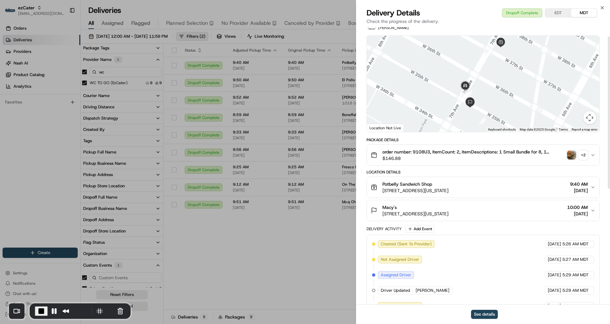
scroll to position [0, 0]
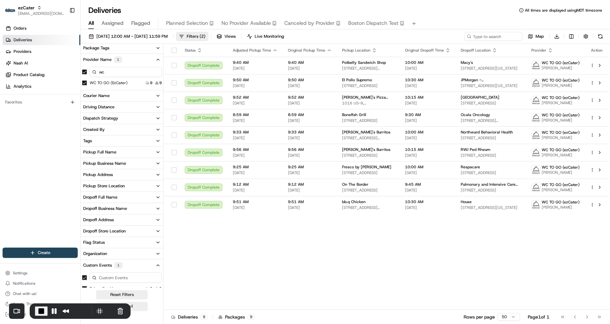
click at [269, 84] on span "08/12/2025" at bounding box center [255, 85] width 45 height 5
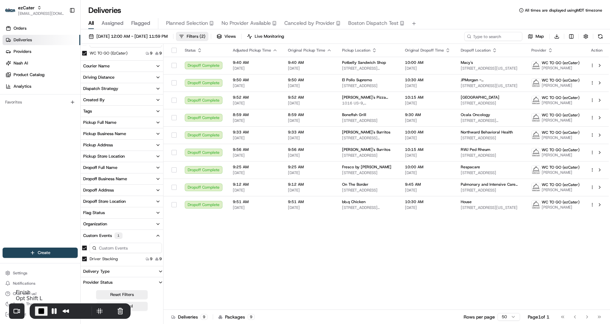
click at [40, 310] on span "End Recording" at bounding box center [41, 311] width 8 height 8
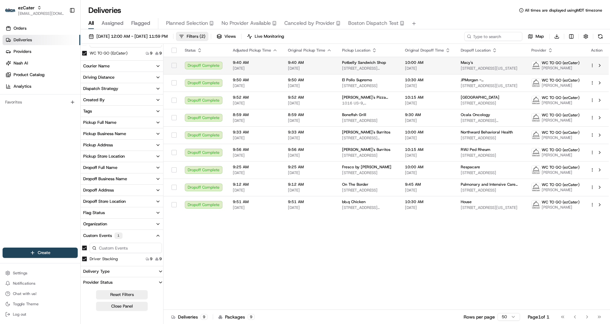
click at [229, 67] on td "9:40 AM 08/12/2025" at bounding box center [255, 65] width 55 height 17
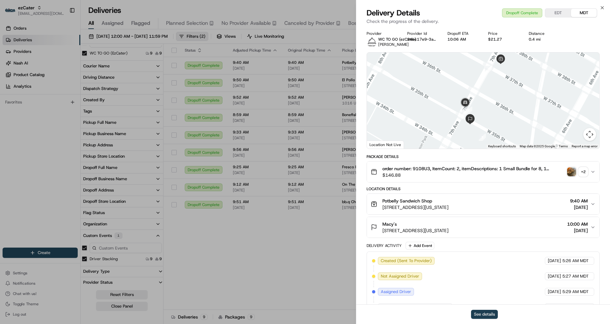
click at [487, 314] on button "See details" at bounding box center [484, 314] width 27 height 9
click at [489, 316] on button "See details" at bounding box center [484, 314] width 27 height 9
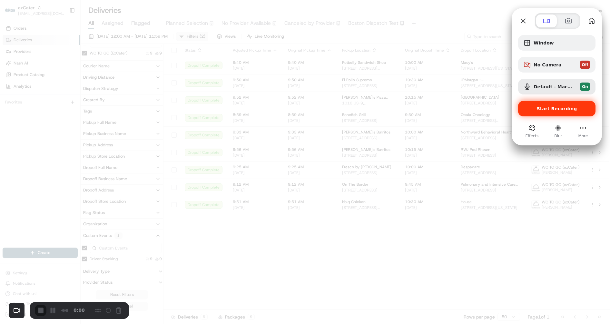
click at [546, 109] on span "Start Recording" at bounding box center [557, 108] width 40 height 5
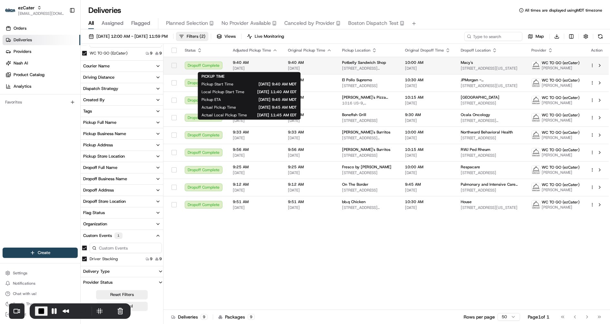
click at [269, 67] on span "08/12/2025" at bounding box center [255, 68] width 45 height 5
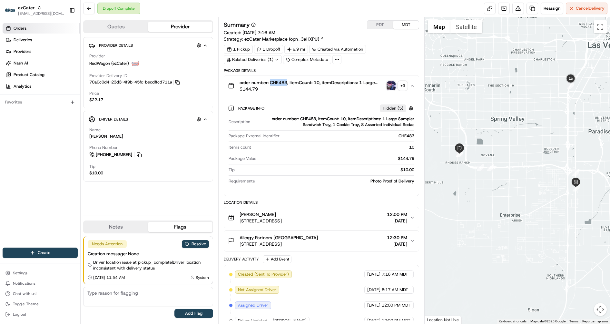
click at [34, 32] on link "Orders" at bounding box center [42, 28] width 78 height 10
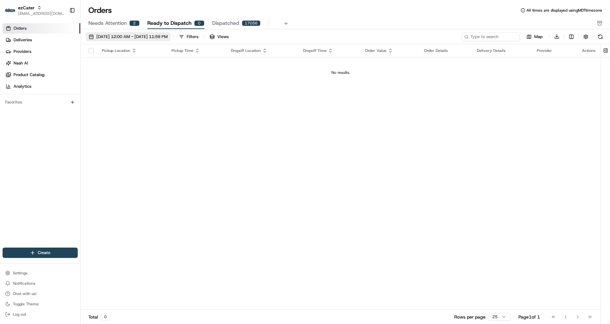
click at [168, 35] on span "08/01/2025 12:00 AM - 08/31/2025 11:59 PM" at bounding box center [131, 37] width 71 height 6
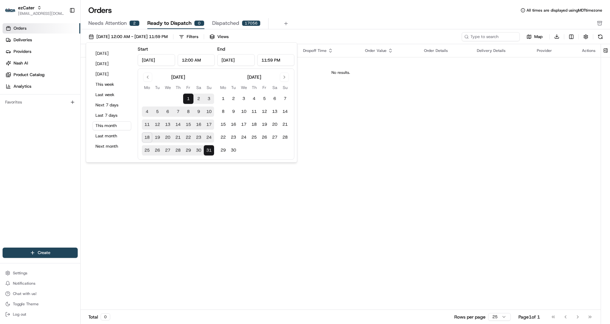
click at [146, 125] on button "11" at bounding box center [147, 125] width 10 height 10
type input "[DATE]"
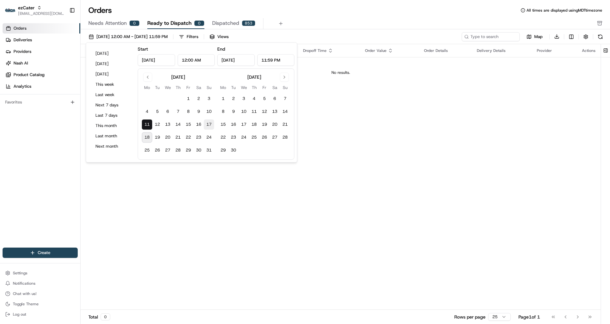
click at [213, 126] on button "17" at bounding box center [209, 125] width 10 height 10
type input "Aug 17, 2025"
click at [509, 36] on input at bounding box center [481, 36] width 77 height 9
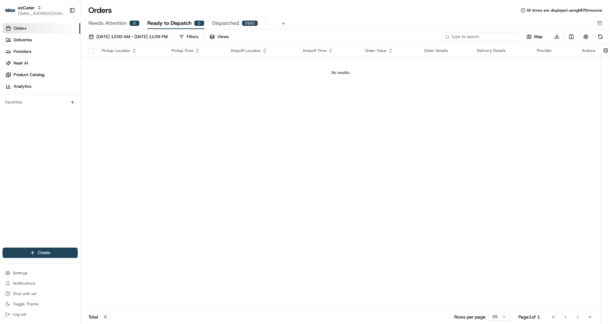
paste input "Kymani Levy"
click at [198, 39] on div "Filters" at bounding box center [193, 37] width 12 height 6
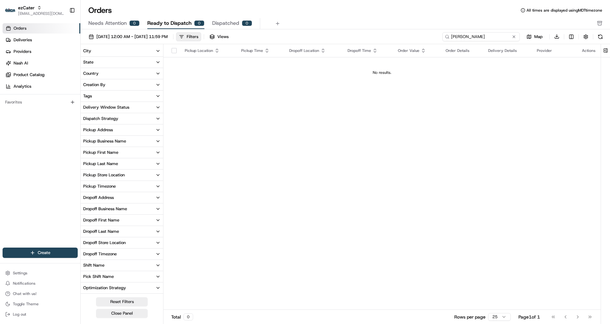
drag, startPoint x: 502, startPoint y: 38, endPoint x: 431, endPoint y: 31, distance: 71.9
click at [431, 31] on div "08/11/2025 12:00 AM - 08/17/2025 11:59 PM Filters Views Kymani Levy Map Downloa…" at bounding box center [346, 178] width 530 height 299
paste input "9108U3"
type input "9108U3"
click at [168, 34] on span "08/11/2025 12:00 AM - 08/17/2025 11:59 PM" at bounding box center [131, 37] width 71 height 6
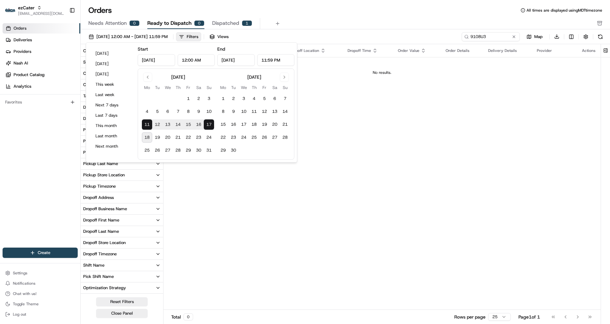
click at [345, 120] on div "Pickup Location Pickup Time Dropoff Location Dropoff Time Order Value Order Det…" at bounding box center [382, 177] width 437 height 266
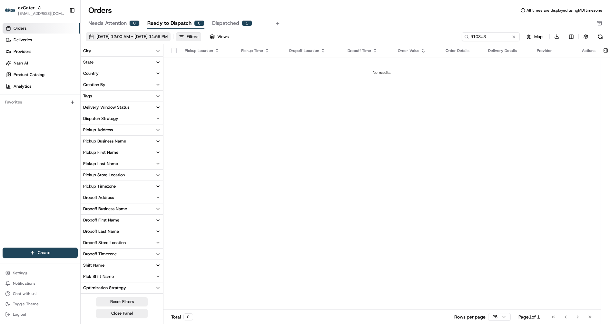
click at [137, 35] on span "08/11/2025 12:00 AM - 08/17/2025 11:59 PM" at bounding box center [131, 37] width 71 height 6
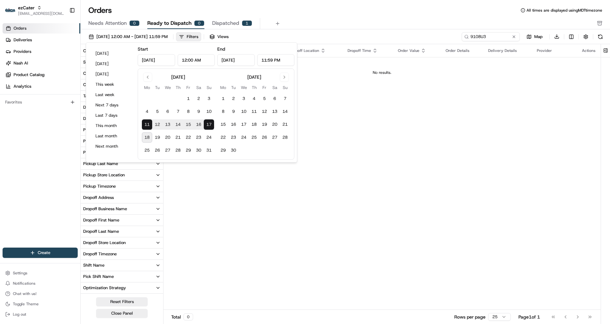
click at [218, 169] on div "Pickup Location Pickup Time Dropoff Location Dropoff Time Order Value Order Det…" at bounding box center [382, 177] width 437 height 266
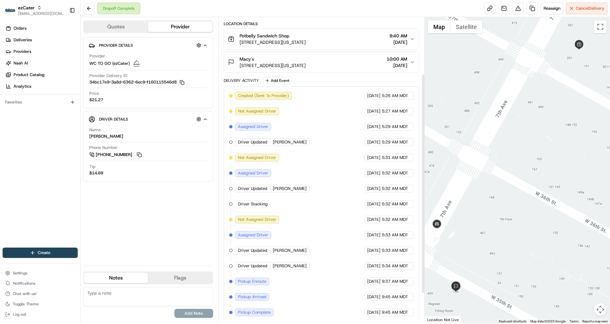
scroll to position [81, 0]
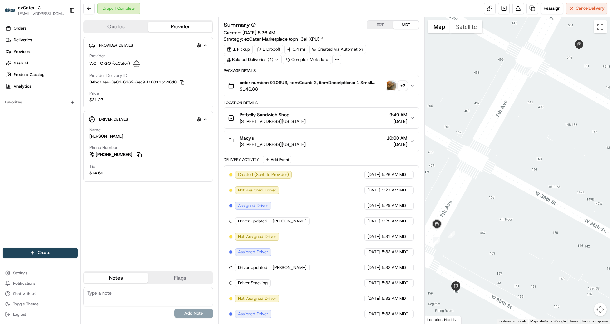
drag, startPoint x: 272, startPoint y: 265, endPoint x: 314, endPoint y: 265, distance: 41.9
click at [314, 265] on div "Created (Sent To Provider) WC TO GO (ezCater) [DATE] 5:26 AM MDT Not Assigned D…" at bounding box center [321, 306] width 185 height 271
copy span "[PERSON_NAME]"
click at [25, 40] on span "Deliveries" at bounding box center [23, 40] width 18 height 6
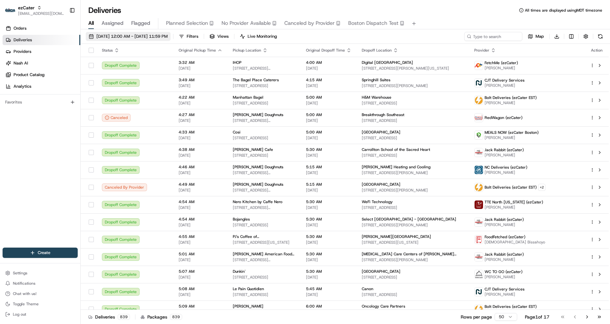
click at [144, 35] on span "[DATE] 12:00 AM - [DATE] 11:59 PM" at bounding box center [131, 37] width 71 height 6
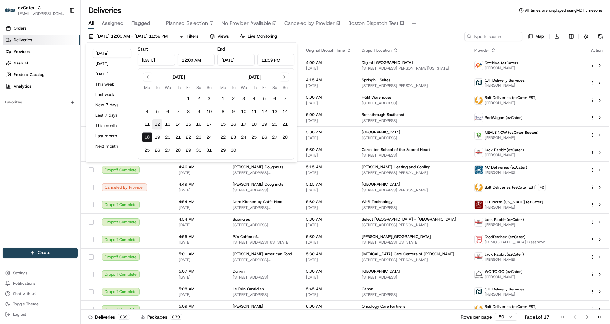
click at [156, 127] on button "12" at bounding box center [157, 124] width 10 height 10
type input "Aug 12, 2025"
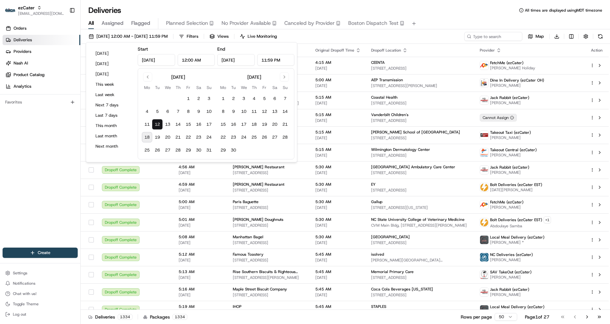
click at [184, 59] on input "12:00 AM" at bounding box center [196, 60] width 37 height 12
type input "9:00 AM"
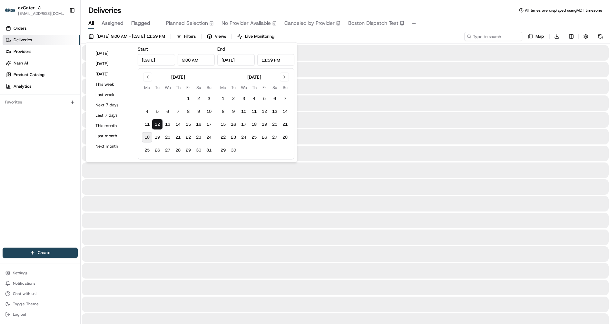
click at [272, 61] on input "11:59 PM" at bounding box center [275, 60] width 37 height 12
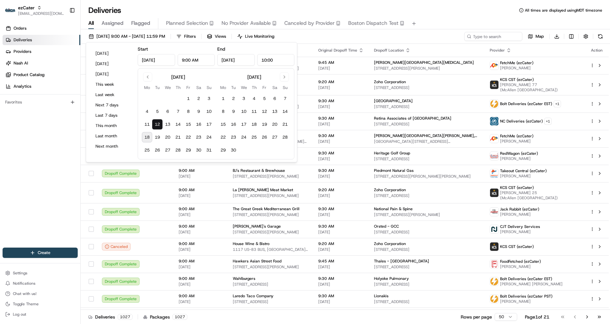
click at [285, 59] on input "10:00" at bounding box center [275, 60] width 37 height 12
type input "10:00 AM"
click at [223, 63] on input "Aug 12, 2025" at bounding box center [235, 60] width 37 height 12
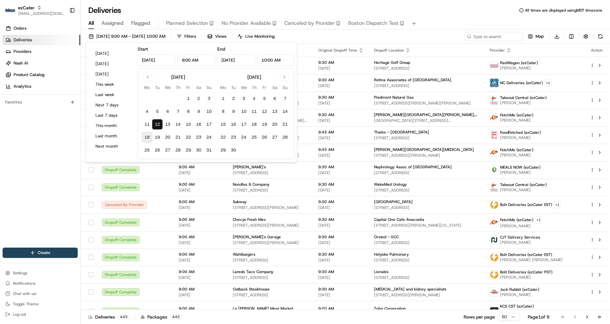
click at [436, 5] on div "Deliveries All times are displayed using MDT timezone" at bounding box center [346, 10] width 530 height 10
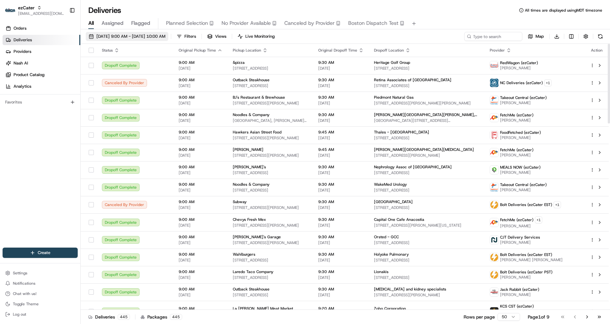
click at [136, 37] on span "08/12/2025 9:00 AM - 08/12/2025 10:00 AM" at bounding box center [130, 37] width 69 height 6
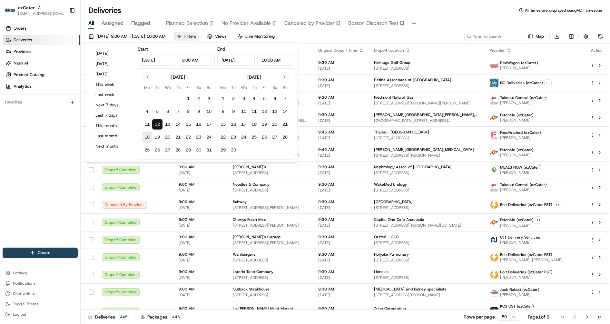
click at [196, 35] on span "Filters" at bounding box center [191, 37] width 12 height 6
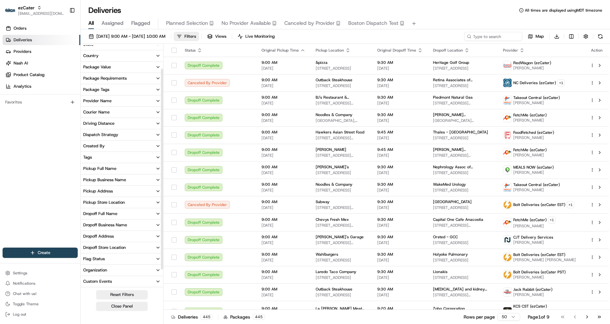
scroll to position [28, 0]
click at [120, 102] on button "Provider Name" at bounding box center [122, 101] width 83 height 11
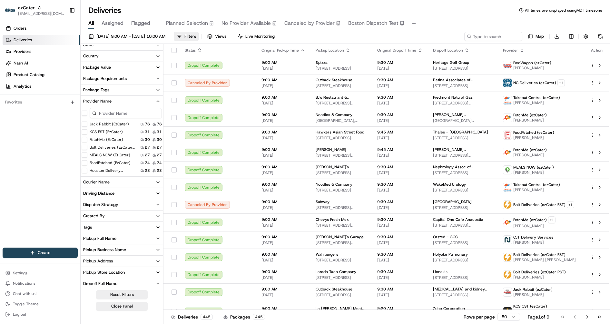
click at [115, 112] on input at bounding box center [126, 113] width 72 height 10
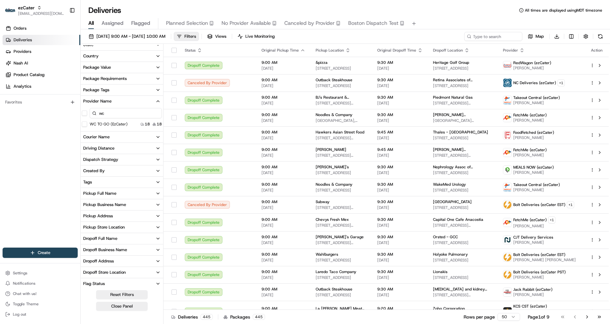
type input "wc"
click at [85, 126] on \(ezCater\) "WC TO GO (ezCater)" at bounding box center [84, 124] width 5 height 5
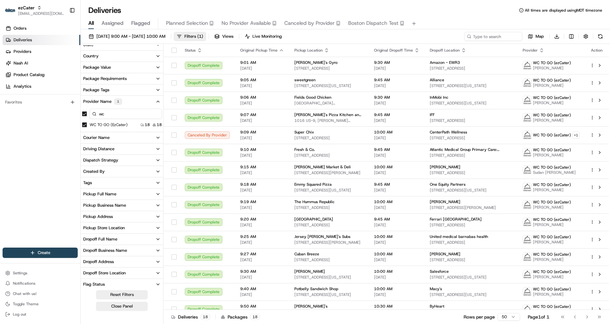
click at [122, 136] on button "Courier Name" at bounding box center [122, 137] width 83 height 11
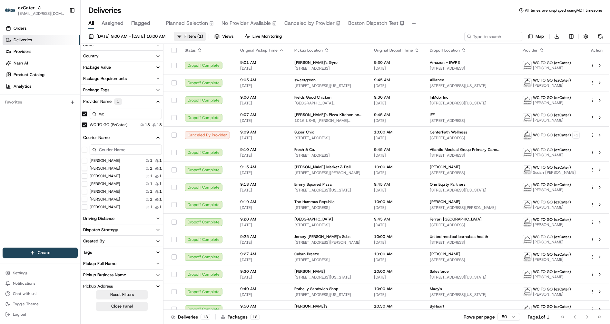
click at [108, 147] on input at bounding box center [126, 150] width 72 height 10
paste input "[PERSON_NAME]"
type input "[PERSON_NAME]"
drag, startPoint x: 128, startPoint y: 150, endPoint x: 90, endPoint y: 149, distance: 37.4
click at [90, 149] on input "[PERSON_NAME]" at bounding box center [126, 150] width 72 height 10
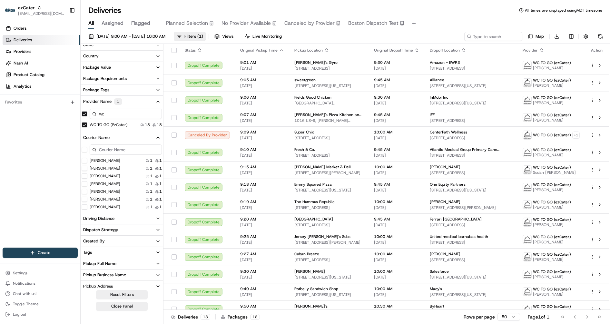
click at [454, 11] on div "Deliveries All times are displayed using MDT timezone" at bounding box center [346, 10] width 530 height 10
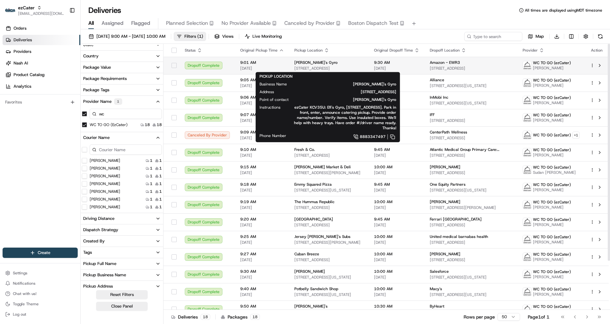
click at [327, 66] on span "30 Park Ln N, Jersey City, NJ 07310, USA" at bounding box center [329, 68] width 69 height 5
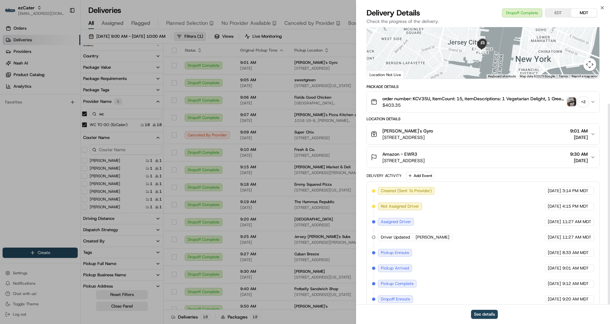
scroll to position [106, 0]
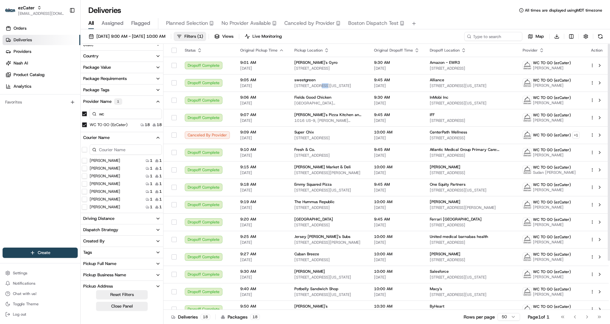
click at [315, 86] on span "[STREET_ADDRESS][US_STATE]" at bounding box center [329, 85] width 69 height 5
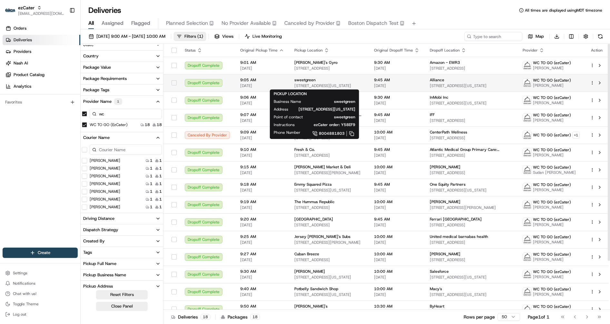
click at [327, 82] on div "sweetgreen" at bounding box center [329, 79] width 69 height 5
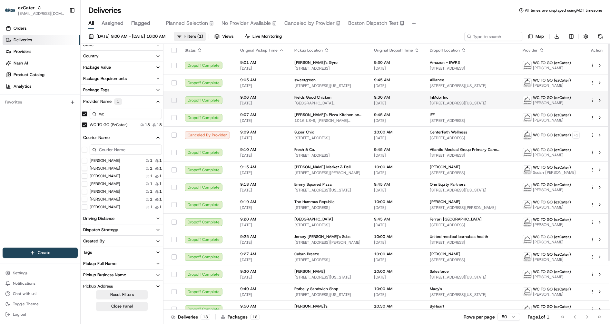
click at [316, 107] on td "Fields Good Chicken 599 Lexington Avenue, 599 Lexington Ave, New York, NY 10022…" at bounding box center [329, 100] width 80 height 17
click at [318, 116] on span "Mike's Pizza Kitchen and Catering" at bounding box center [329, 114] width 69 height 5
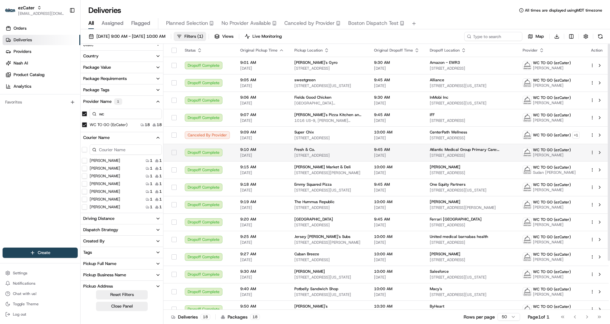
click at [334, 155] on span "21 E Broad St, Westfield, NJ 07090, USA" at bounding box center [329, 155] width 69 height 5
click at [327, 166] on span "Calandra's Market & Deli" at bounding box center [323, 167] width 56 height 5
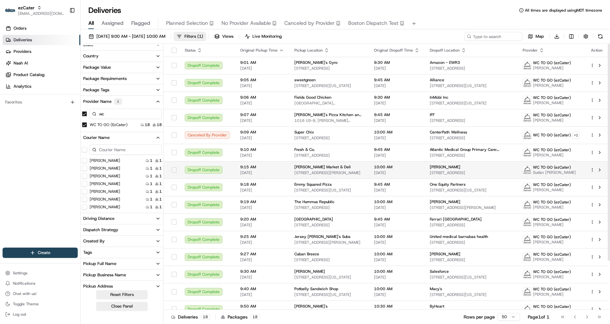
click at [367, 174] on td "Calandra's Market & Deli 234 Bloomfield Ave, Caldwell, NJ 07006, USA" at bounding box center [329, 169] width 80 height 17
click at [331, 190] on span "311 W 48th St, New York, NY 10019, USA" at bounding box center [329, 190] width 69 height 5
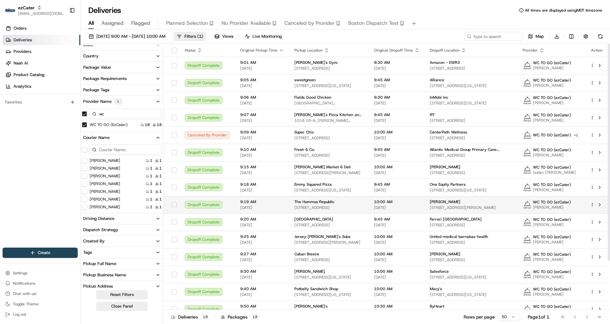
click at [332, 209] on span "65 E Ridgewood Ave, Paramus, NJ 07652, USA" at bounding box center [329, 207] width 69 height 5
click at [349, 207] on span "65 E Ridgewood Ave, Paramus, NJ 07652, USA" at bounding box center [329, 207] width 69 height 5
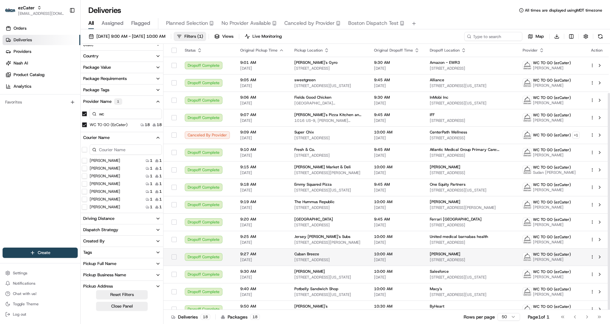
scroll to position [60, 0]
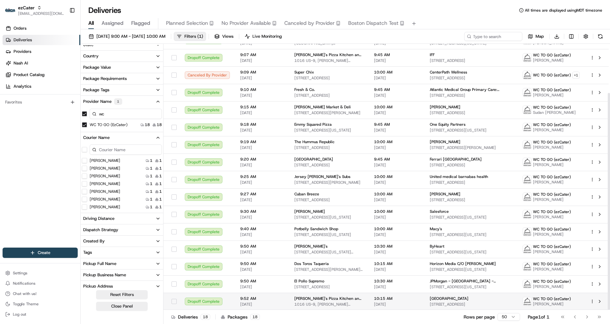
click at [319, 297] on span "Mike's Pizza Kitchen and Catering" at bounding box center [329, 298] width 69 height 5
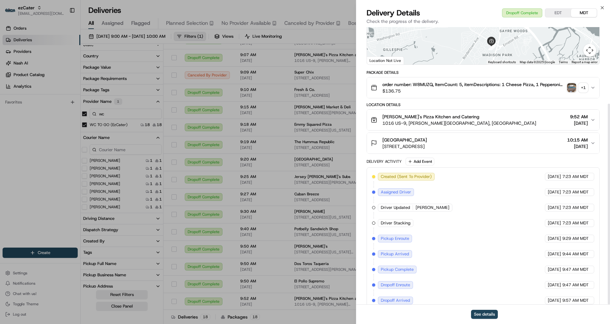
scroll to position [106, 0]
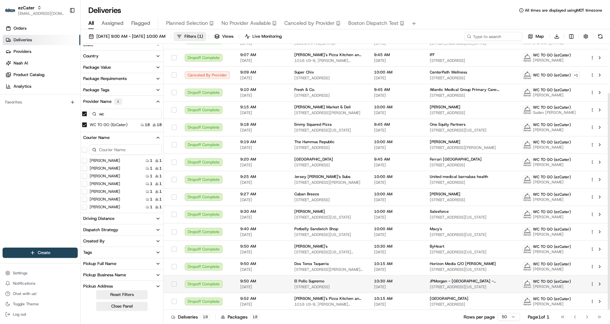
click at [316, 282] on span "El Pollo Supremo" at bounding box center [310, 281] width 30 height 5
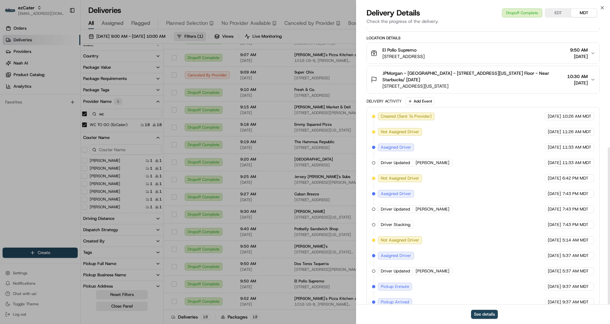
scroll to position [213, 0]
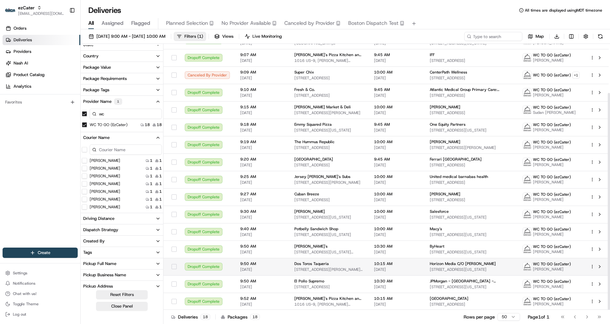
click at [317, 271] on span "11 Carmine St, New York, NY 10014, USA" at bounding box center [329, 269] width 69 height 5
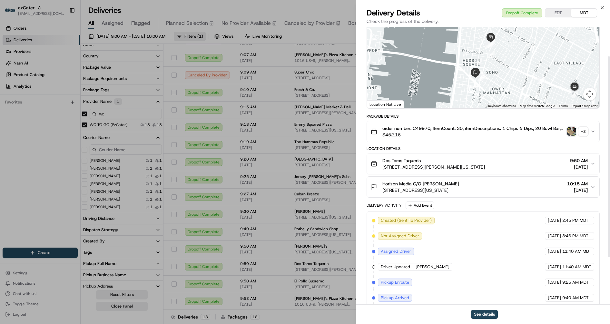
scroll to position [106, 0]
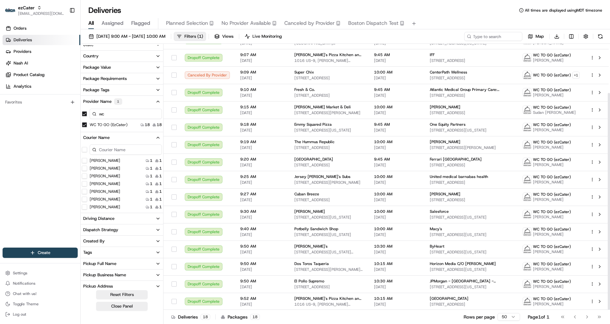
click at [338, 250] on span "1 Pennsylvania Plaza, New York, NY 10119, USA" at bounding box center [329, 252] width 69 height 5
click at [332, 232] on span "501 7th Ave, New York, NY 10018, USA" at bounding box center [329, 234] width 69 height 5
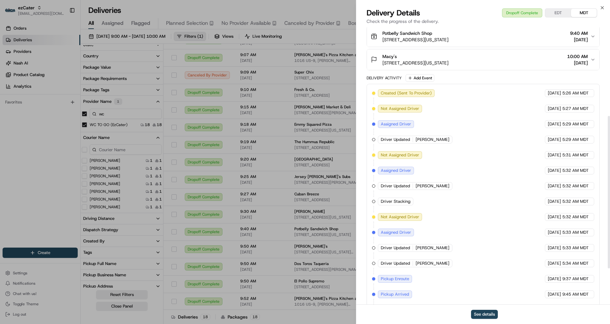
scroll to position [117, 0]
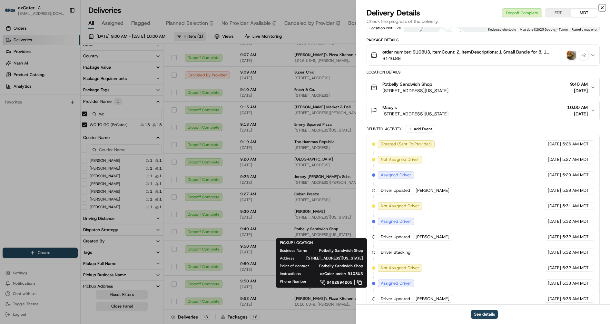
click at [604, 7] on icon "button" at bounding box center [602, 7] width 5 height 5
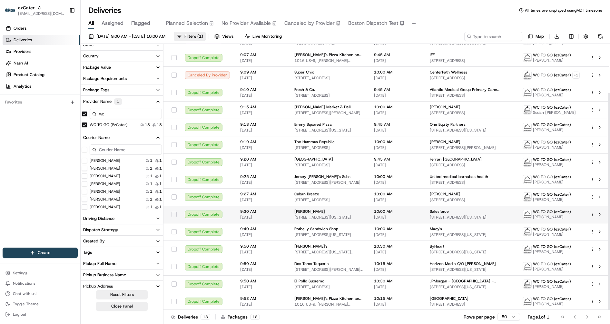
click at [358, 217] on span "2 W 18th St, New York, NY 10011, USA" at bounding box center [329, 217] width 69 height 5
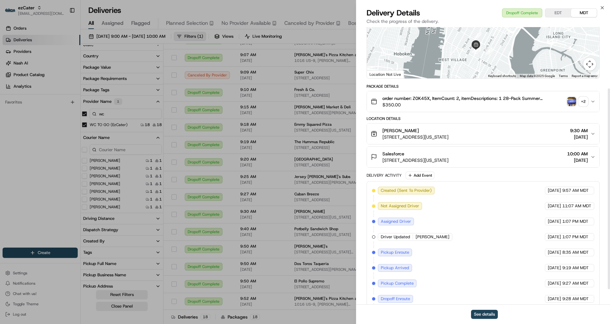
scroll to position [106, 0]
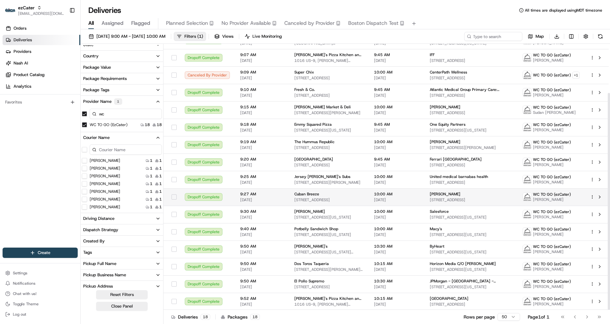
click at [322, 199] on span "140 Newark Pompton Turnpike, Little Falls Township, NJ 07424, USA" at bounding box center [329, 199] width 69 height 5
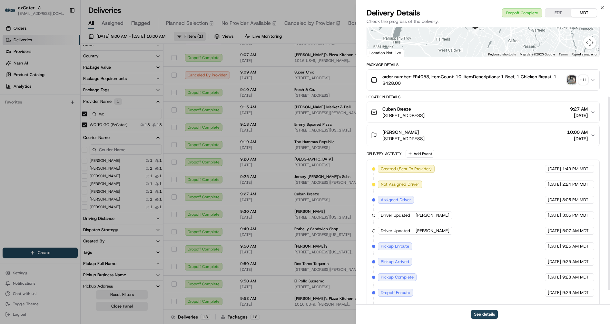
scroll to position [121, 0]
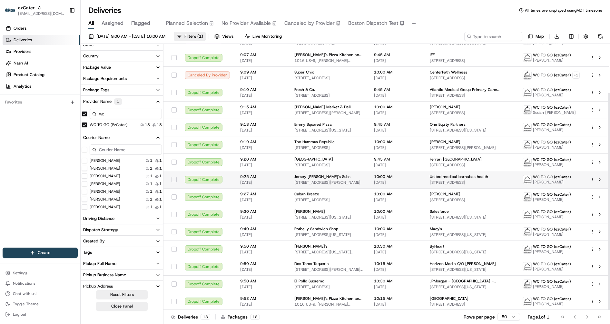
click at [327, 181] on span "202 Hudson St, Hoboken, NJ 07030, USA" at bounding box center [329, 182] width 69 height 5
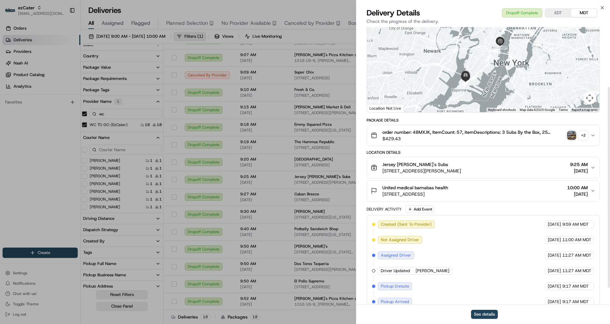
scroll to position [106, 0]
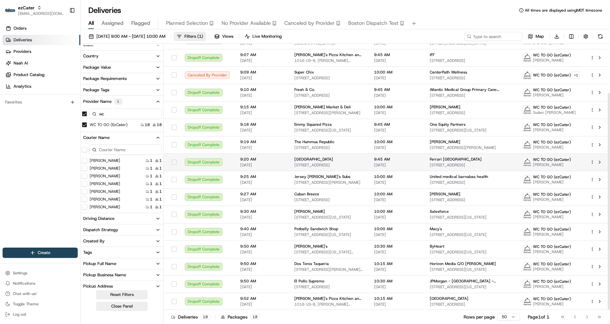
click at [318, 161] on div "Salad House" at bounding box center [329, 159] width 69 height 5
click at [322, 143] on span "The Hummus Republic" at bounding box center [315, 141] width 40 height 5
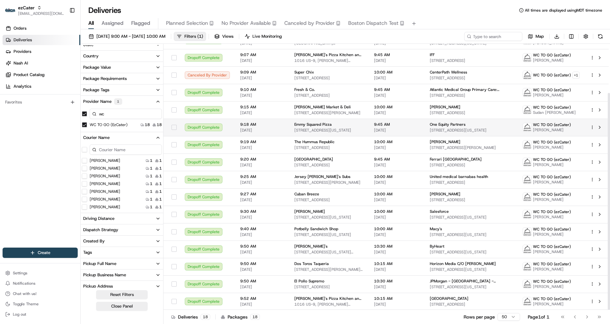
click at [325, 123] on span "Emmy Squared Pizza" at bounding box center [313, 124] width 37 height 5
click at [318, 113] on span "234 Bloomfield Ave, Caldwell, NJ 07006, USA" at bounding box center [329, 112] width 69 height 5
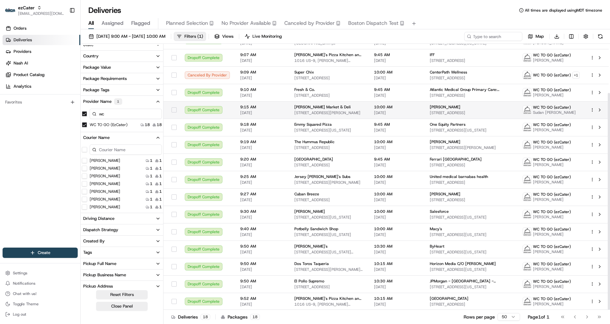
click at [364, 110] on span "234 Bloomfield Ave, Caldwell, NJ 07006, USA" at bounding box center [329, 112] width 69 height 5
click at [323, 109] on span "Calandra's Market & Deli" at bounding box center [323, 107] width 56 height 5
click at [313, 95] on span "21 E Broad St, Westfield, NJ 07090, USA" at bounding box center [329, 95] width 69 height 5
click at [321, 74] on div "Super Chix" at bounding box center [329, 72] width 69 height 5
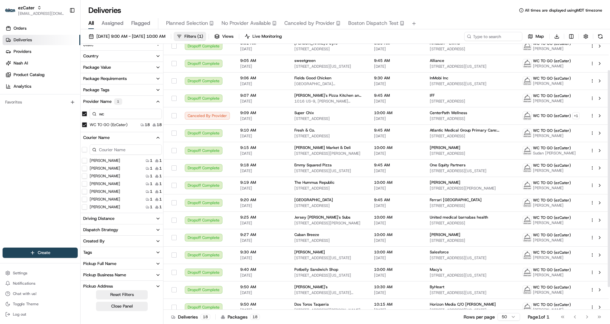
scroll to position [0, 0]
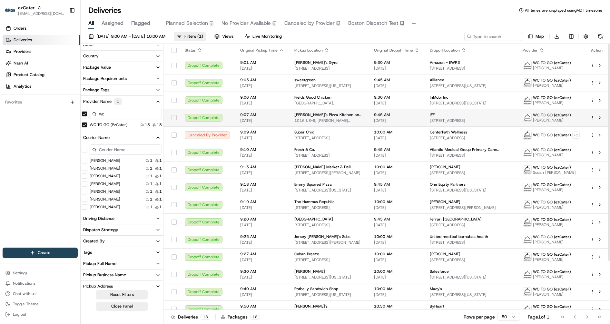
click at [312, 116] on span "Mike's Pizza Kitchen and Catering" at bounding box center [329, 114] width 69 height 5
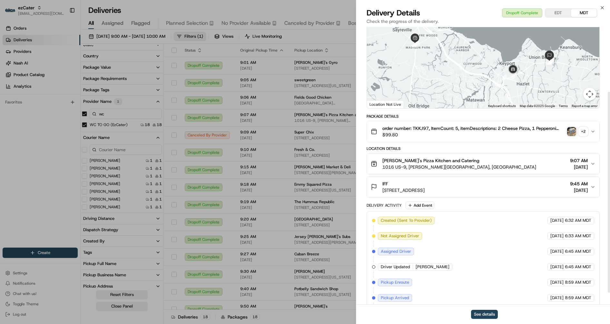
scroll to position [106, 0]
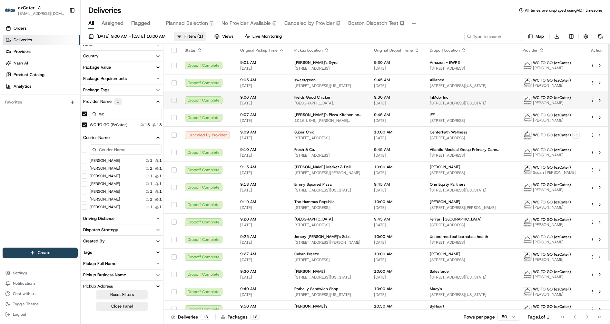
click at [329, 98] on div "Fields Good Chicken" at bounding box center [329, 97] width 69 height 5
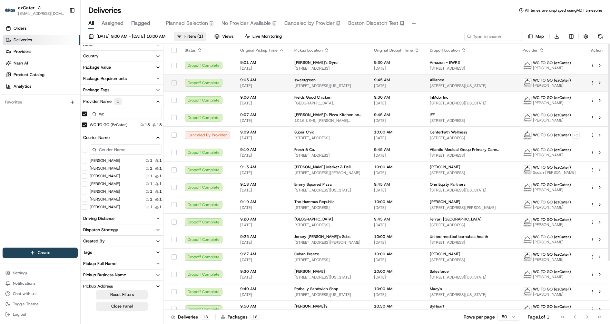
click at [318, 84] on span "[STREET_ADDRESS][US_STATE]" at bounding box center [329, 85] width 69 height 5
click at [308, 66] on span "30 Park Ln N, Jersey City, NJ 07310, USA" at bounding box center [329, 68] width 69 height 5
click at [295, 62] on span "Efi's Gyro" at bounding box center [316, 62] width 43 height 5
click at [316, 87] on span "[STREET_ADDRESS][US_STATE]" at bounding box center [329, 85] width 69 height 5
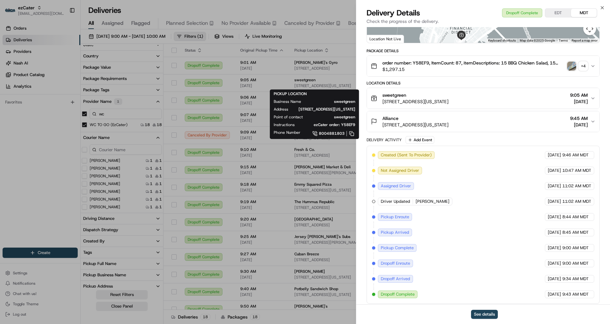
click at [463, 231] on div "Created (Sent To Provider) WC TO GO (ezCater) [DATE] 9:46 AM MDT Not Assigned D…" at bounding box center [483, 224] width 222 height 147
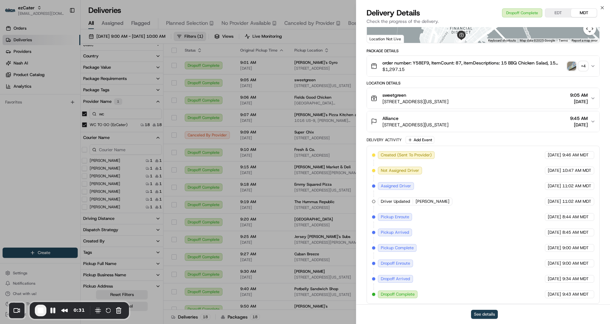
click at [481, 315] on button "See details" at bounding box center [484, 314] width 27 height 9
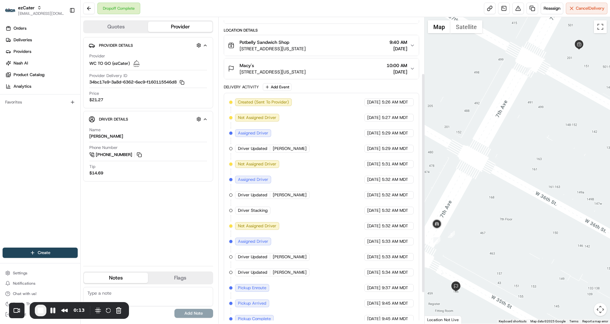
scroll to position [81, 0]
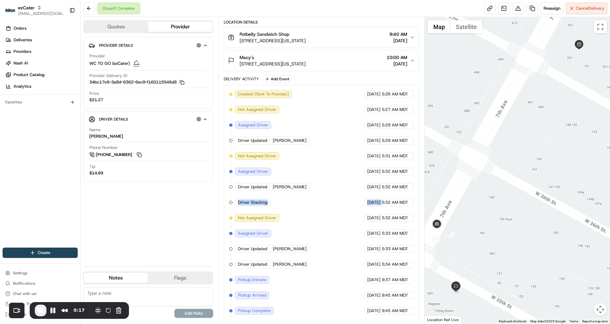
drag, startPoint x: 238, startPoint y: 196, endPoint x: 409, endPoint y: 195, distance: 171.0
click at [409, 195] on div "Created (Sent To Provider) WC TO GO (ezCater) [DATE] 5:26 AM MDT Not Assigned D…" at bounding box center [321, 225] width 185 height 271
drag, startPoint x: 274, startPoint y: 183, endPoint x: 311, endPoint y: 189, distance: 37.6
click at [311, 189] on div "Created (Sent To Provider) WC TO GO (ezCater) [DATE] 5:26 AM MDT Not Assigned D…" at bounding box center [321, 225] width 185 height 271
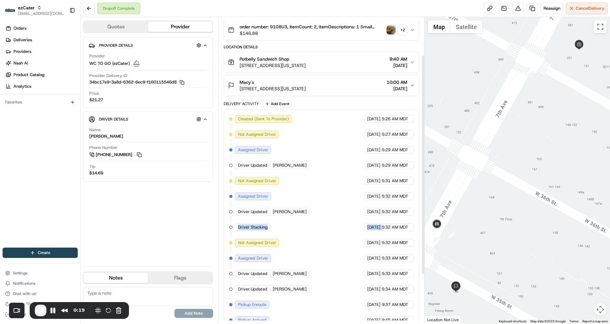
scroll to position [52, 0]
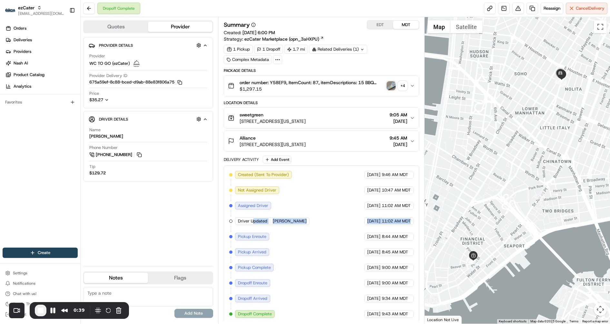
drag, startPoint x: 253, startPoint y: 221, endPoint x: 396, endPoint y: 226, distance: 143.7
click at [396, 226] on div "Created (Sent To Provider) WC TO GO (ezCater) [DATE] 9:46 AM MDT Not Assigned D…" at bounding box center [321, 244] width 185 height 147
click at [40, 311] on span "End Recording" at bounding box center [41, 311] width 8 height 8
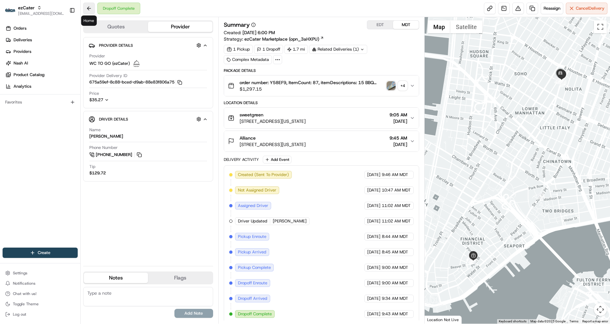
click at [87, 6] on button at bounding box center [89, 9] width 12 height 12
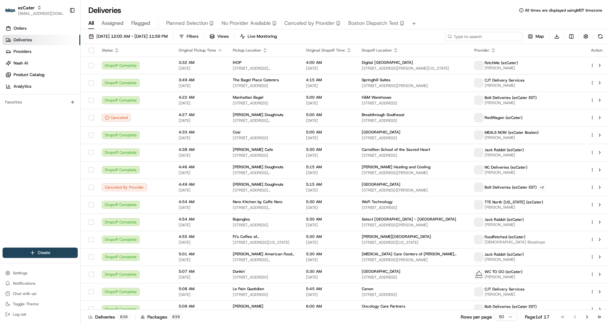
click at [494, 38] on input at bounding box center [483, 36] width 77 height 9
paste input "T1EARK"
type input "T1EARK"
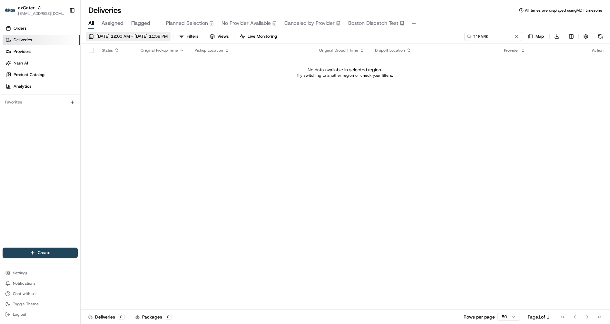
click at [166, 35] on span "[DATE] 12:00 AM - [DATE] 11:59 PM" at bounding box center [131, 37] width 71 height 6
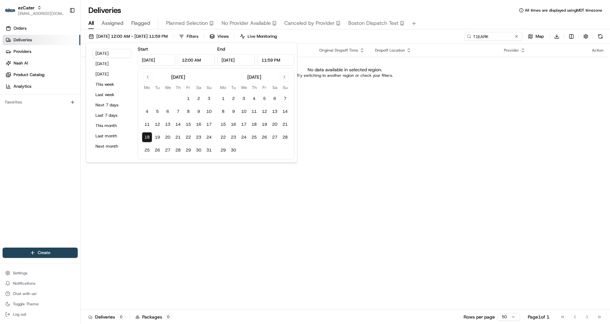
click at [149, 119] on tbody "1 2 3 4 5 6 7 8 9 10 11 12 13 14 15 16 17 18 19 20 21 22 23 24 25 26 27 28 29 3…" at bounding box center [178, 123] width 72 height 65
click at [148, 122] on button "11" at bounding box center [147, 124] width 10 height 10
type input "[DATE]"
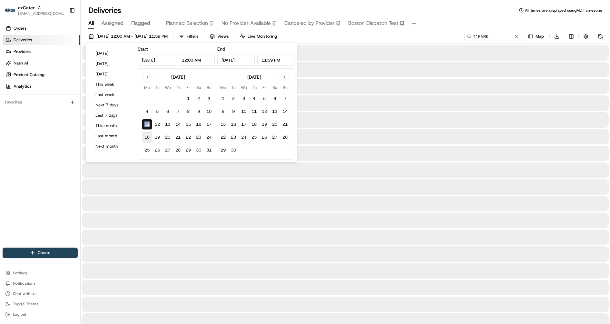
click at [146, 137] on button "18" at bounding box center [147, 137] width 10 height 10
type input "Aug 18, 2025"
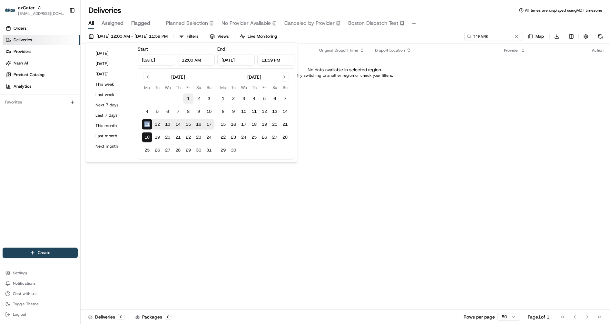
click at [186, 99] on button "1" at bounding box center [188, 99] width 10 height 10
type input "Aug 1, 2025"
click at [148, 137] on button "18" at bounding box center [147, 137] width 10 height 10
type input "Aug 18, 2025"
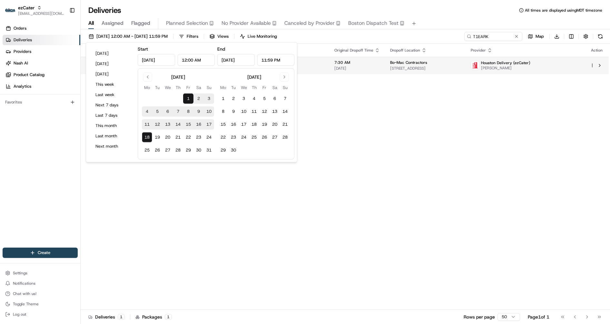
click at [390, 63] on span "Bo-Mac Contractors" at bounding box center [408, 62] width 37 height 5
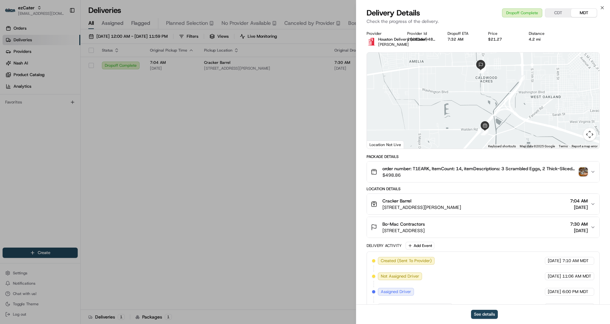
scroll to position [106, 0]
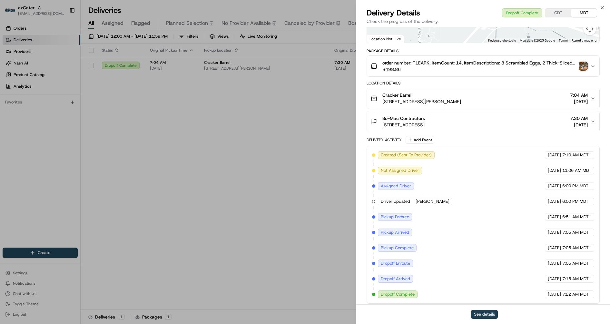
click at [478, 316] on button "See details" at bounding box center [484, 314] width 27 height 9
